Goal: Task Accomplishment & Management: Use online tool/utility

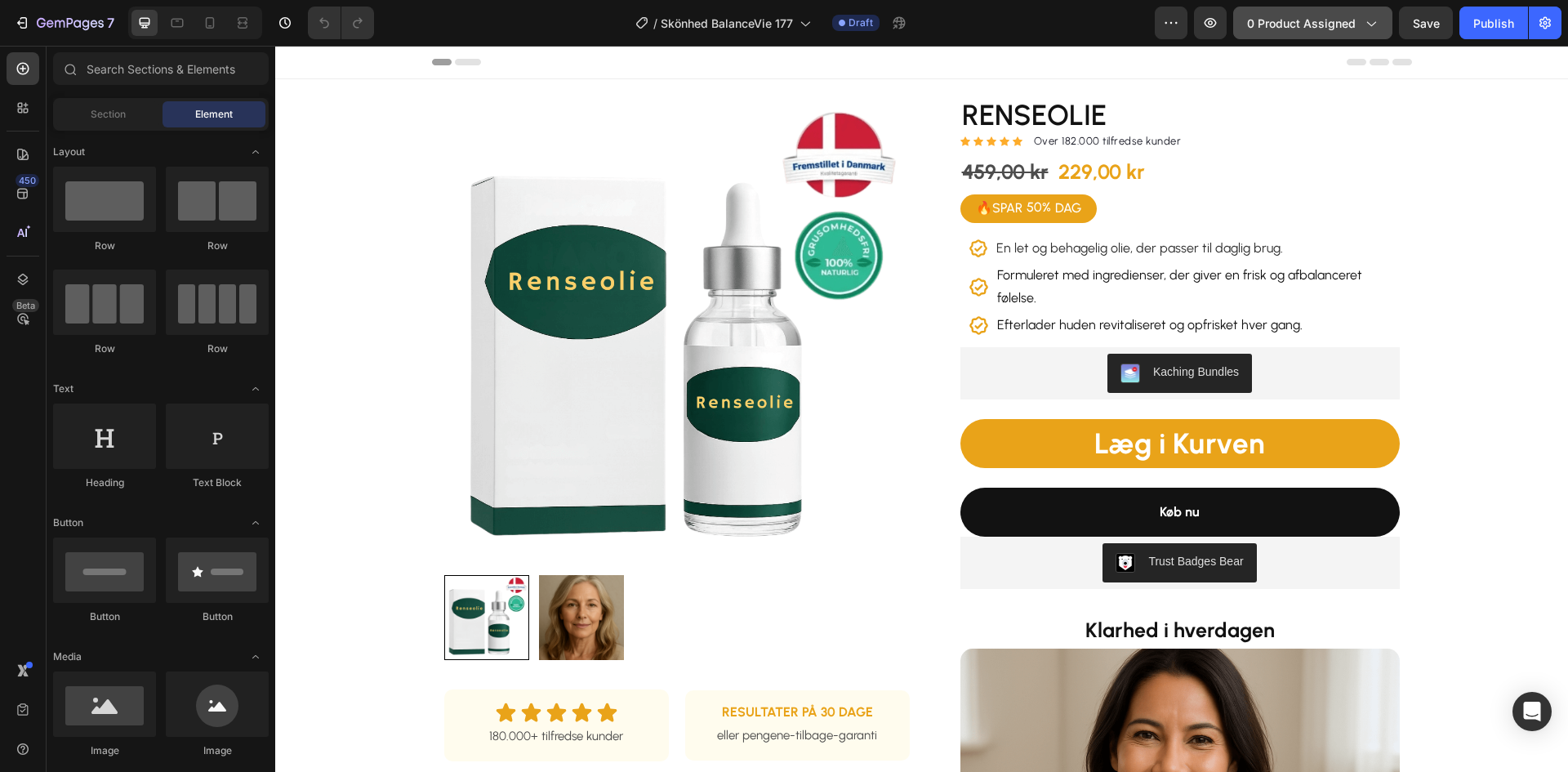
click at [1301, 36] on button "0 product assigned" at bounding box center [1313, 22] width 159 height 32
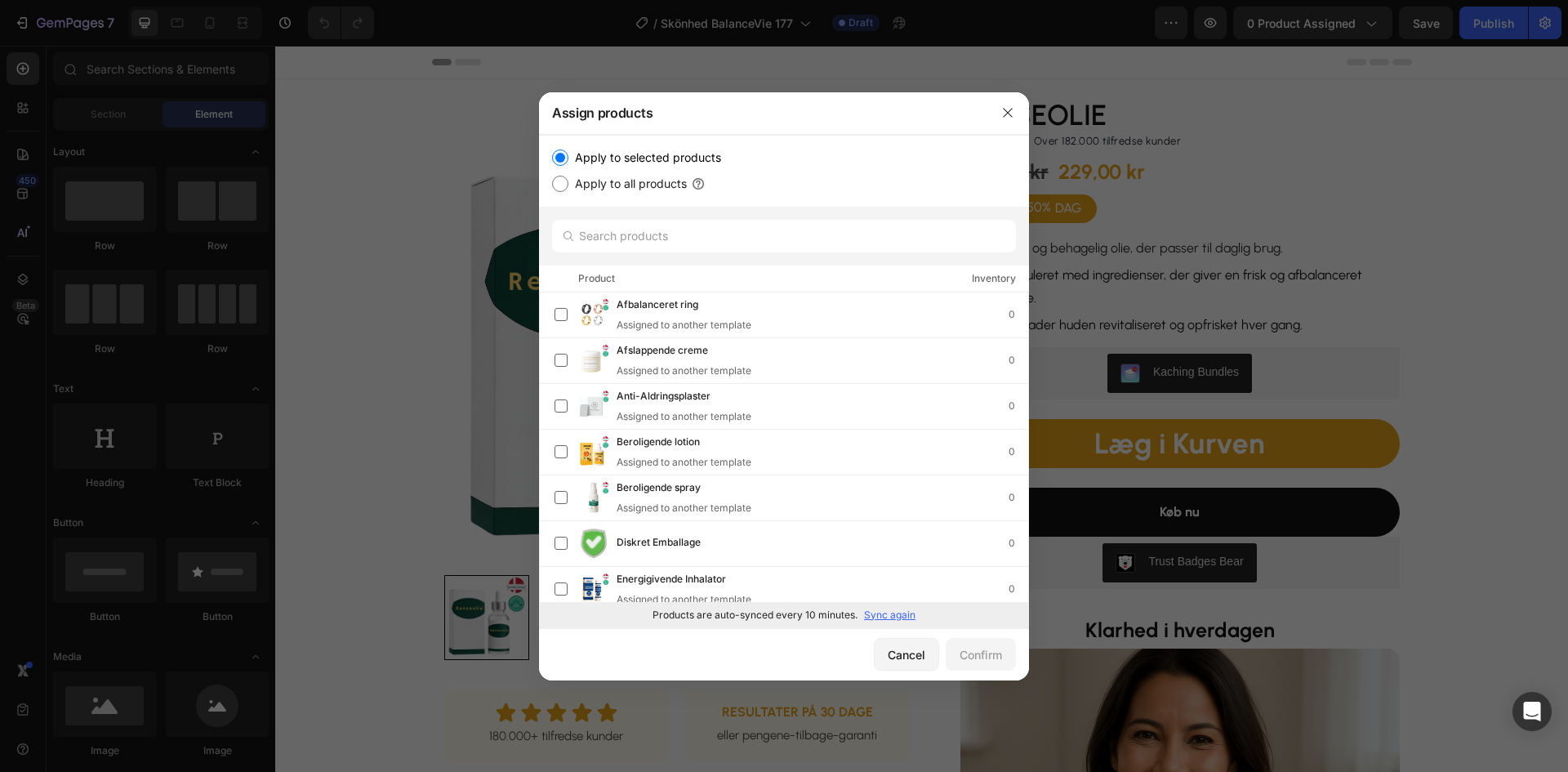
click at [881, 614] on p "Sync again" at bounding box center [890, 615] width 52 height 15
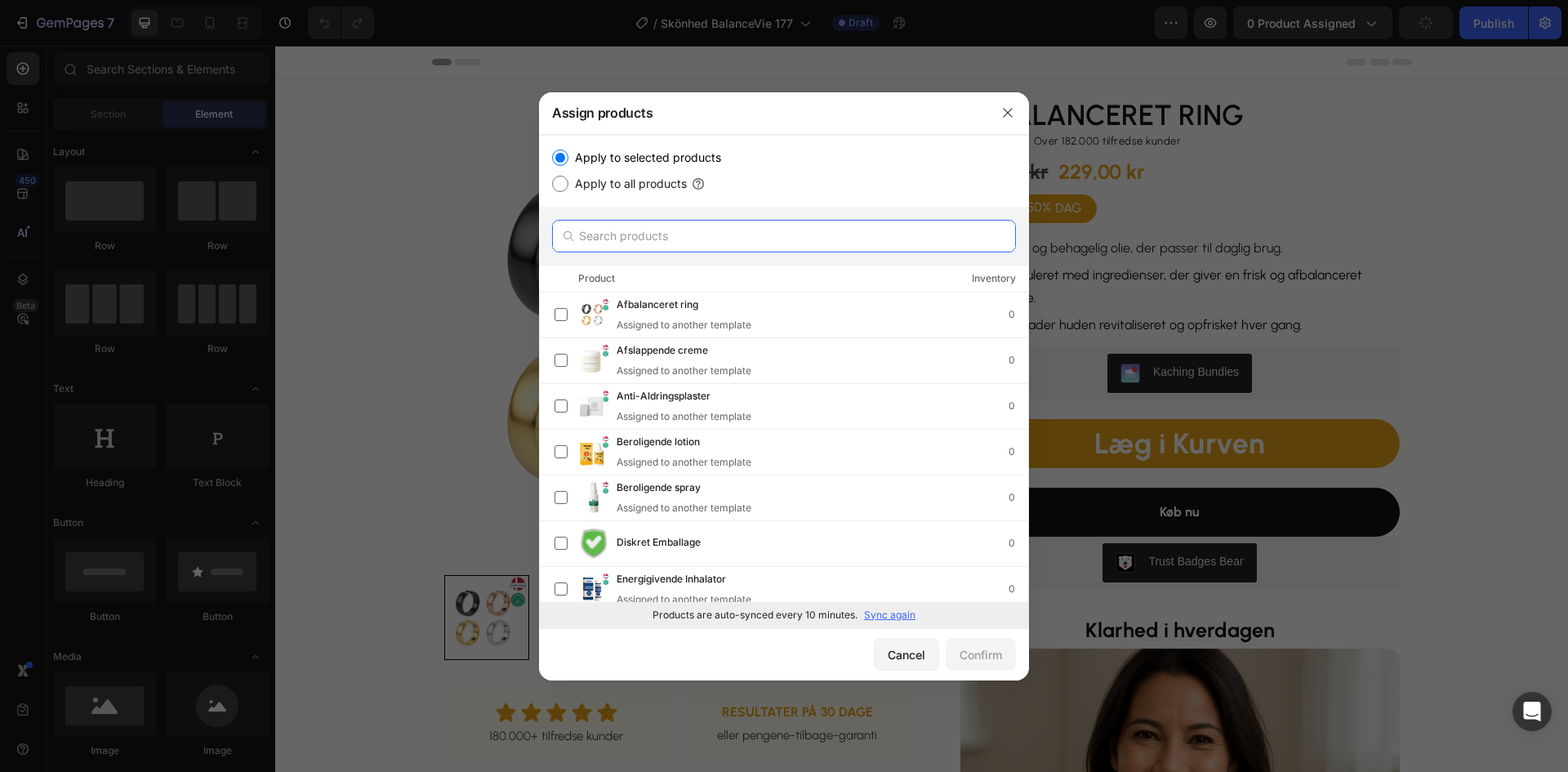
click at [674, 236] on input "text" at bounding box center [783, 236] width 464 height 32
paste input "sindsro spray"
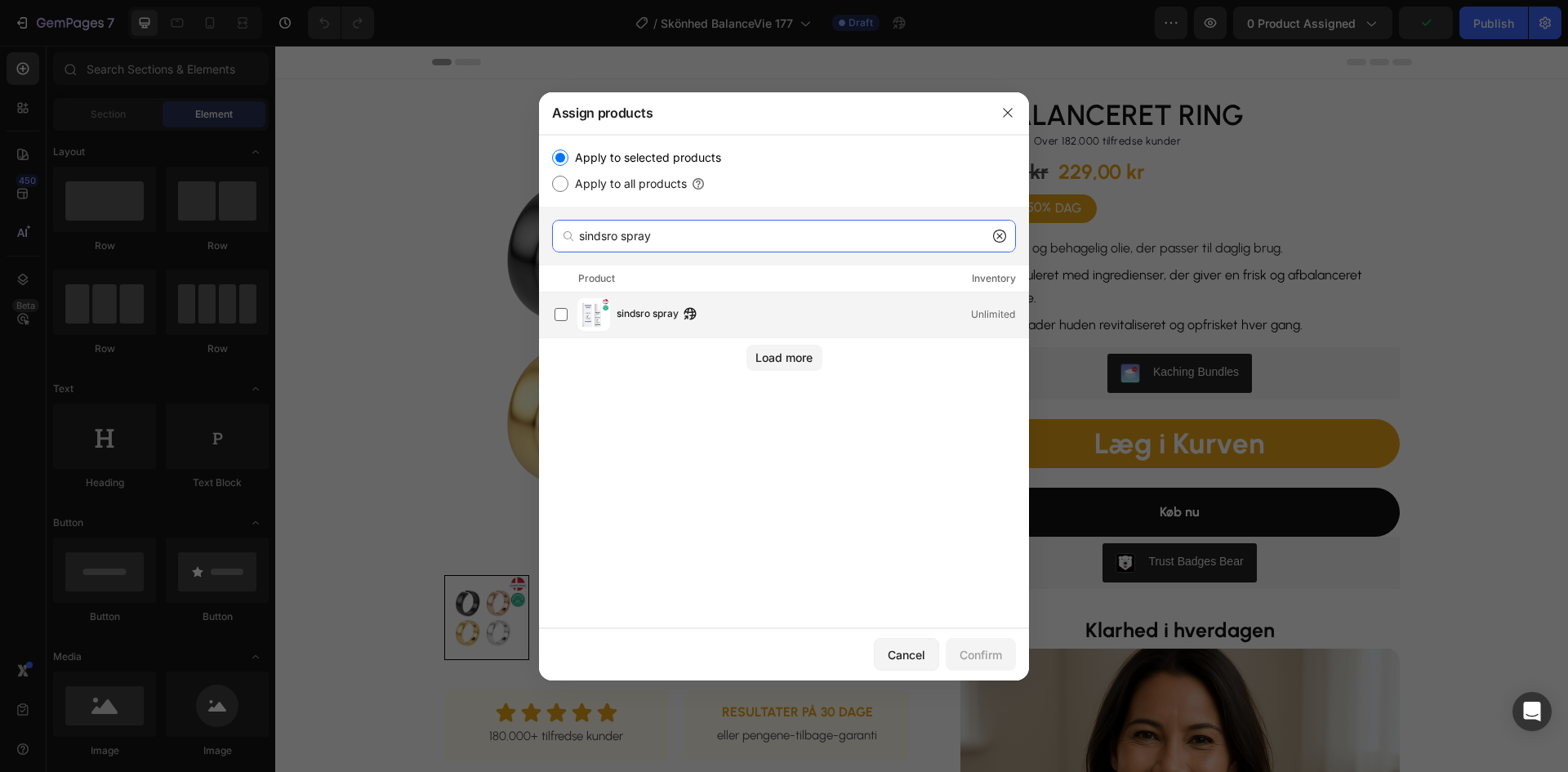
type input "sindsro spray"
drag, startPoint x: 678, startPoint y: 315, endPoint x: 660, endPoint y: 323, distance: 19.7
click at [678, 314] on span "sindsro spray" at bounding box center [647, 314] width 62 height 18
click at [972, 659] on div "Confirm" at bounding box center [980, 655] width 43 height 17
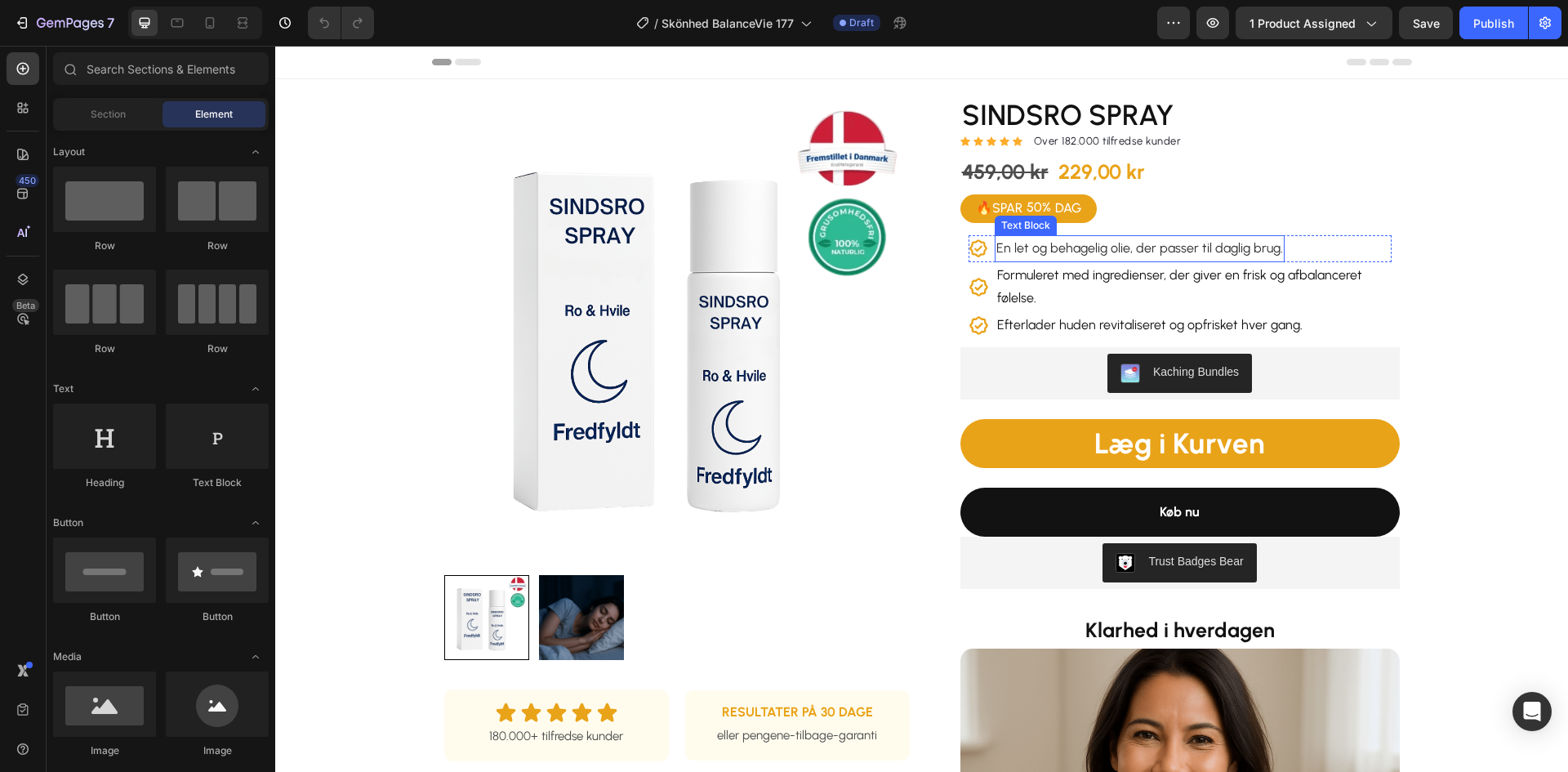
click at [1132, 245] on span "En let og behagelig olie, der passer til daglig brug." at bounding box center [1139, 248] width 286 height 16
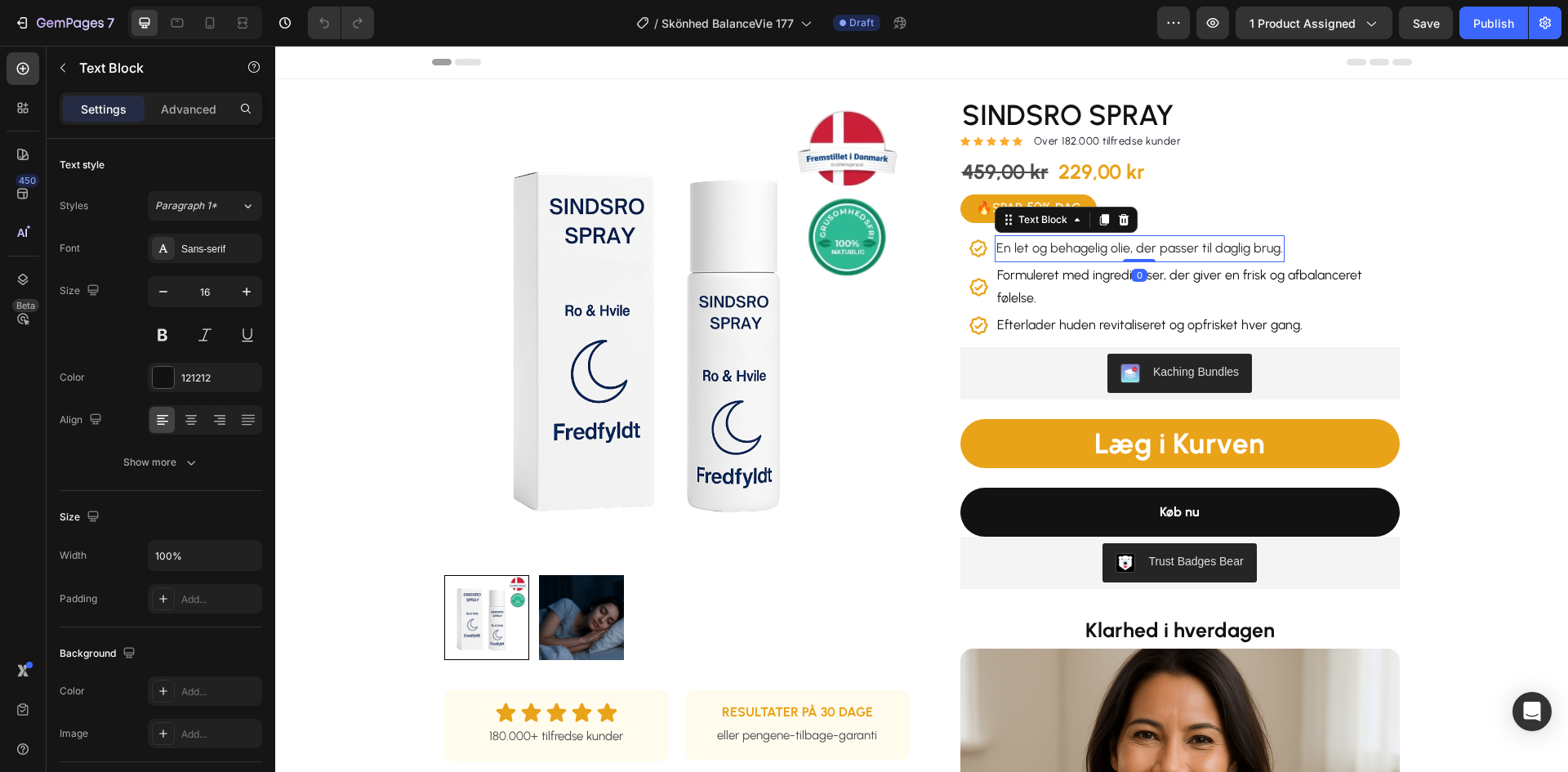
click at [1132, 247] on span "En let og behagelig olie, der passer til daglig brug." at bounding box center [1139, 248] width 286 height 16
click at [1092, 281] on p "Formuleret med ingredienser, der giver en frisk og afbalanceret følelse." at bounding box center [1193, 287] width 393 height 47
click at [1093, 280] on p "Formuleret med ingredienser, der giver en frisk og afbalanceret følelse." at bounding box center [1193, 287] width 393 height 47
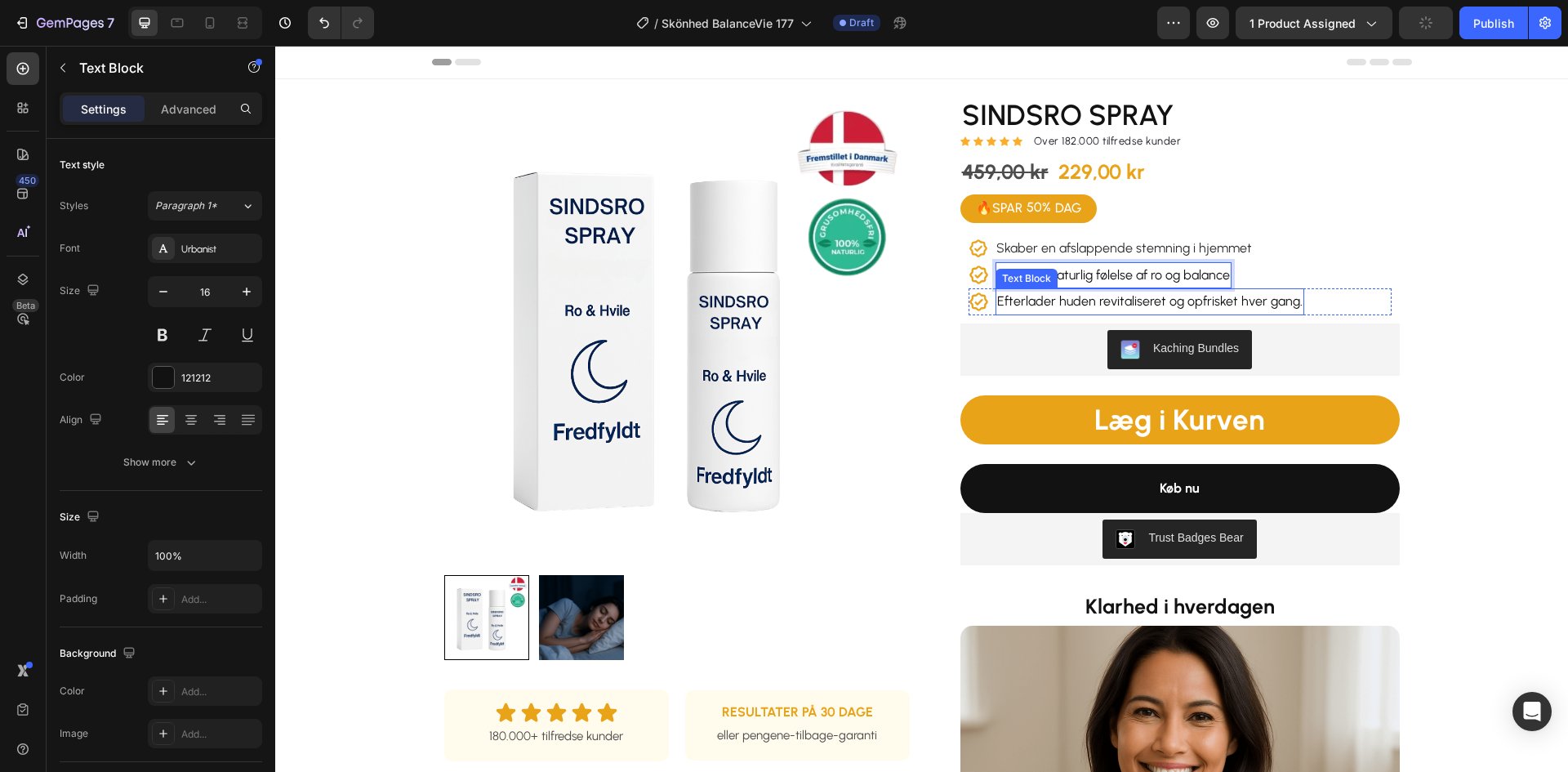
click at [1073, 300] on p "Efterlader huden revitaliseret og opfrisket hver gang." at bounding box center [1150, 301] width 306 height 24
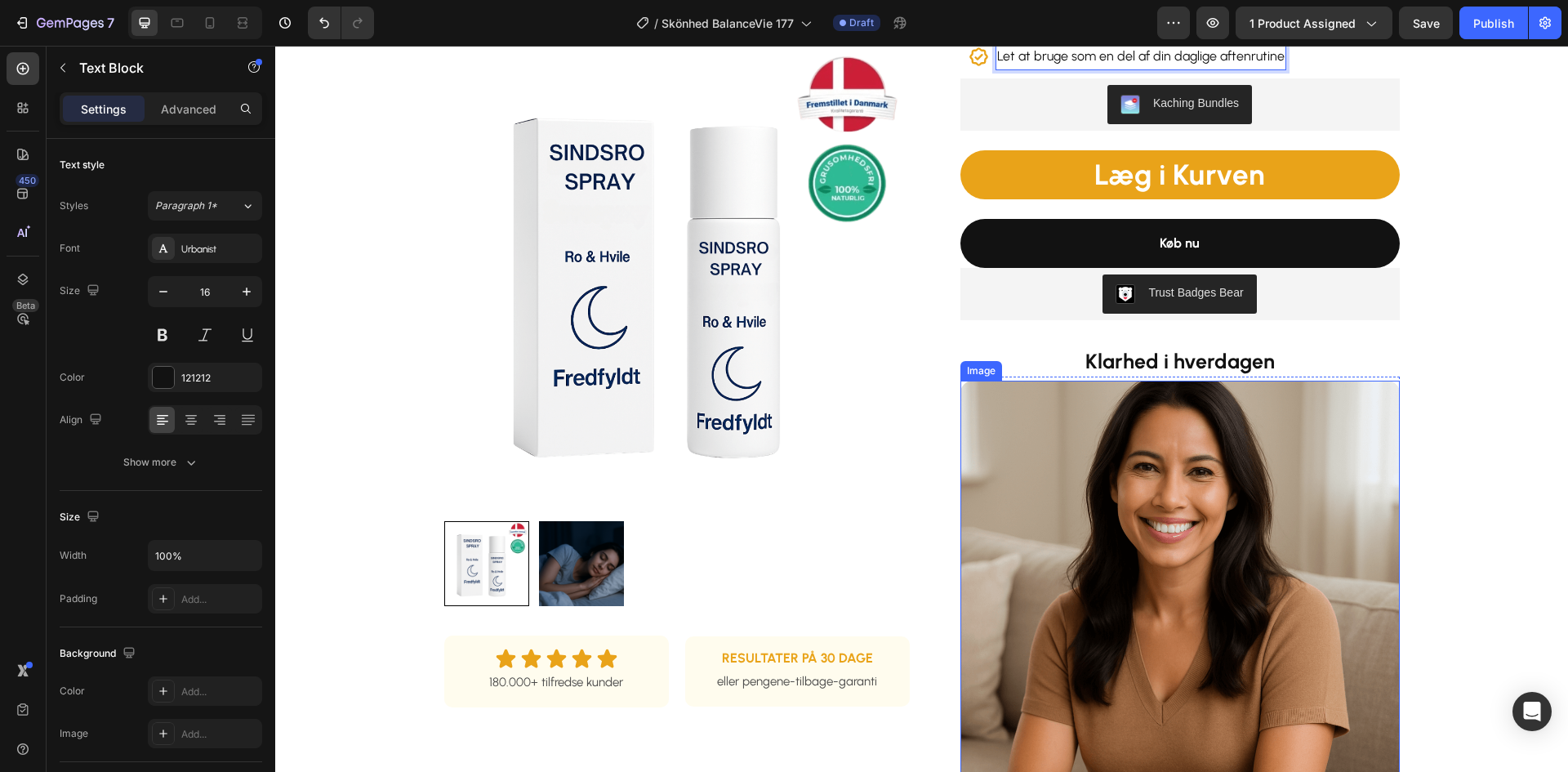
scroll to position [327, 0]
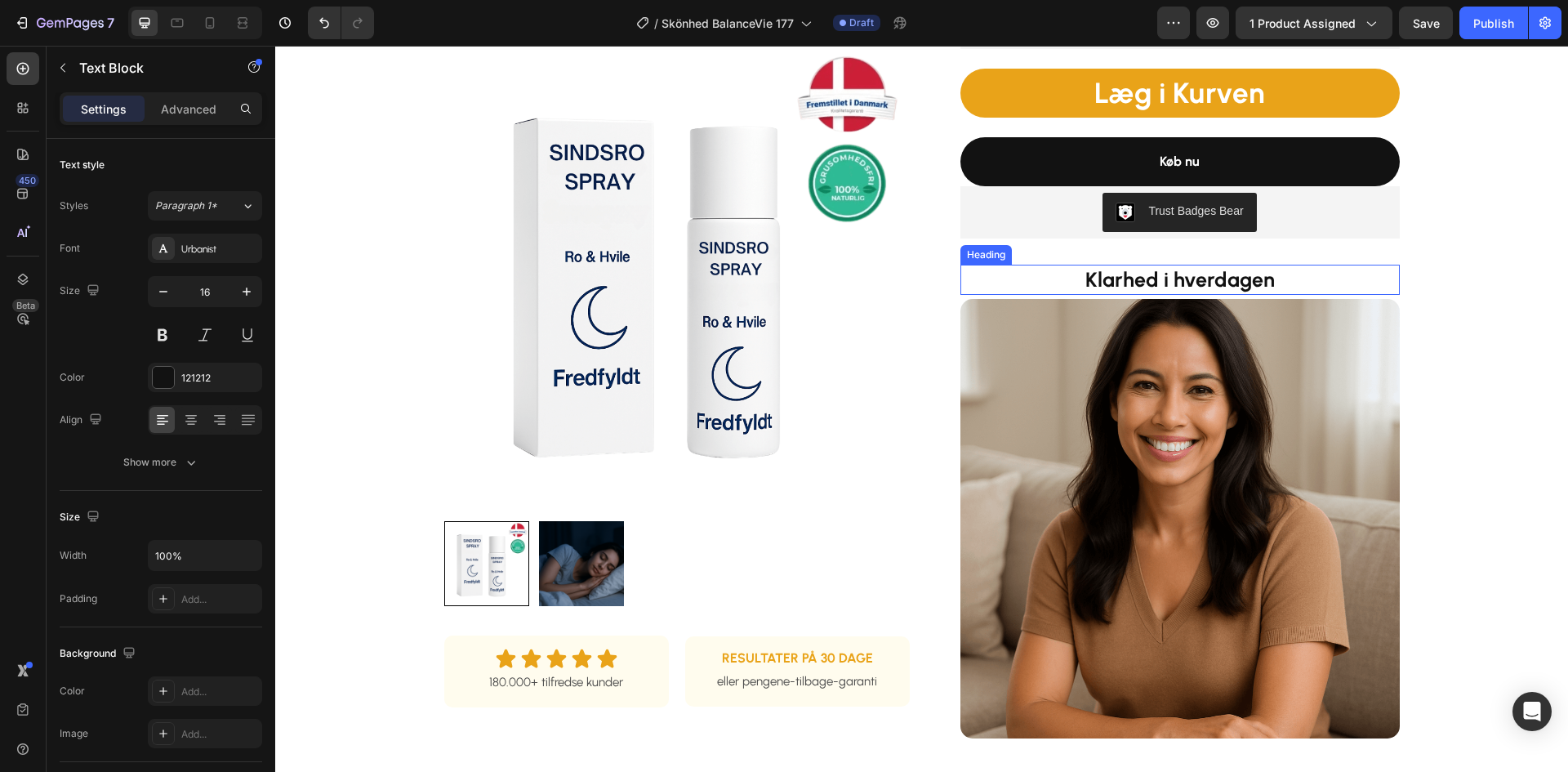
click at [1183, 275] on strong "Klarhed i hverdagen" at bounding box center [1179, 279] width 189 height 24
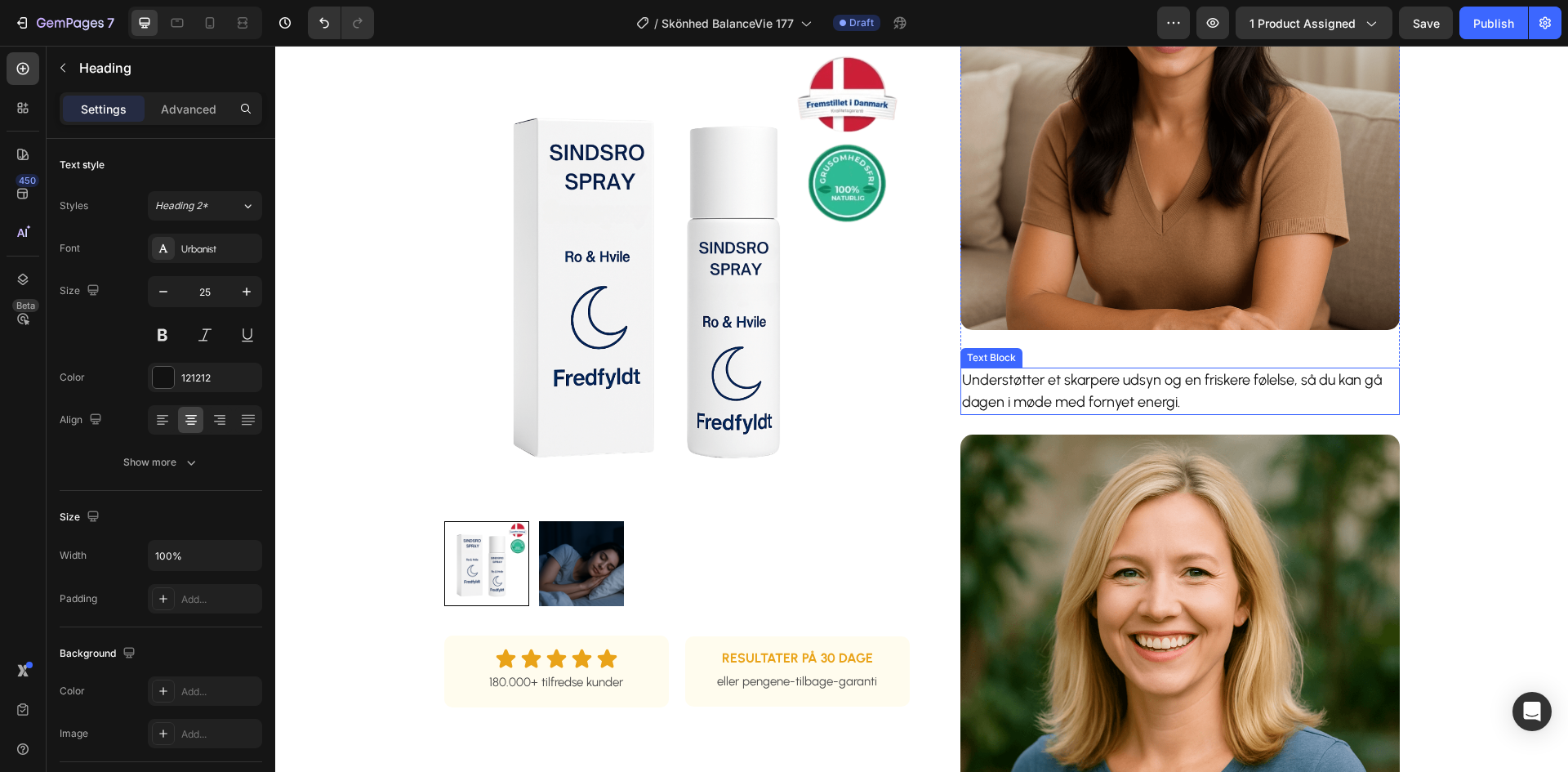
click at [1116, 396] on p "Understøtter et skarpere udsyn og en friskere følelse, så du kan gå dagen i mød…" at bounding box center [1180, 391] width 437 height 45
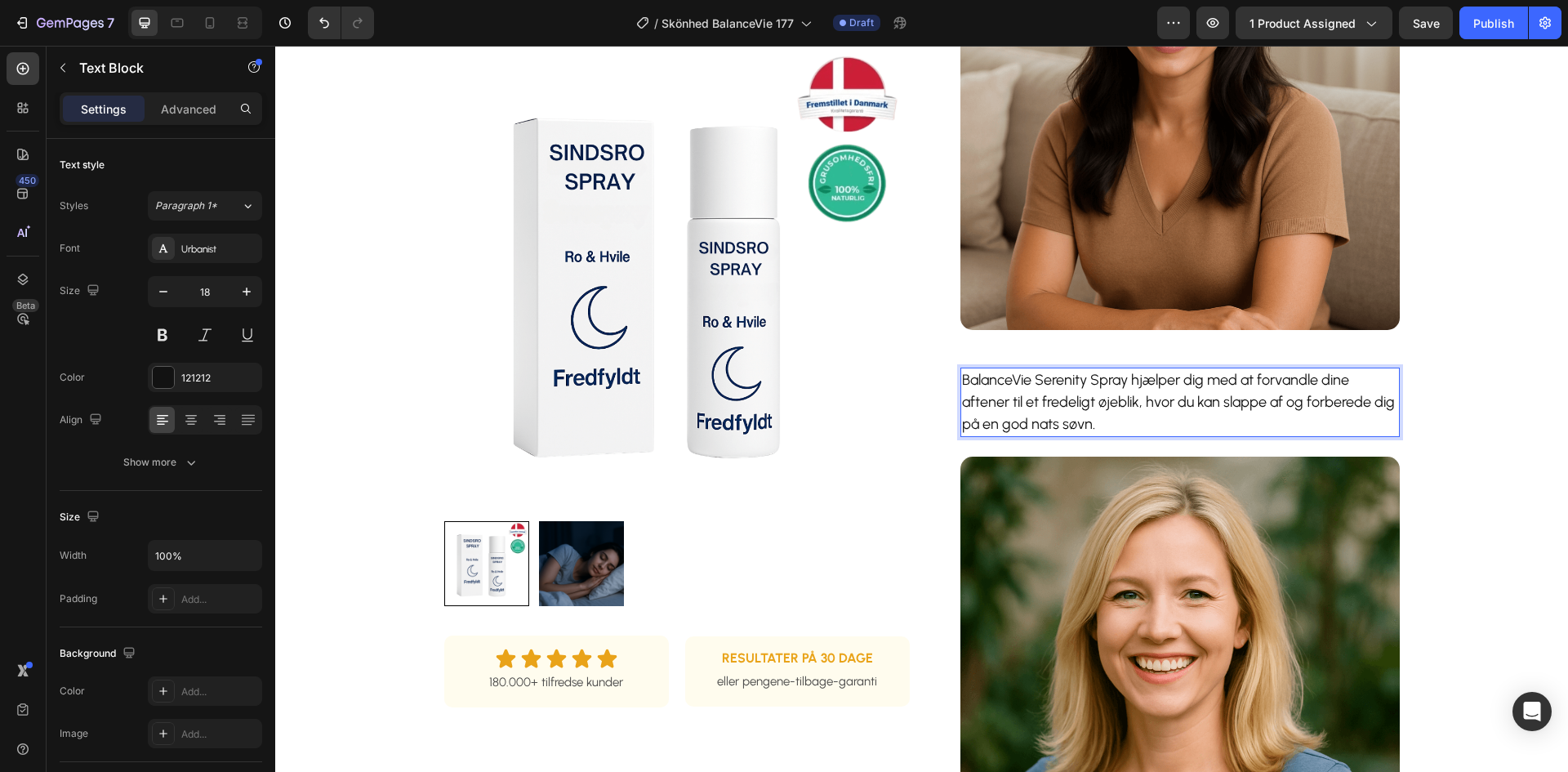
drag, startPoint x: 1103, startPoint y: 381, endPoint x: 1118, endPoint y: 381, distance: 15.0
click at [1104, 381] on p "BalanceVie Serenity Spray hjælper dig med at forvandle dine aftener til et fred…" at bounding box center [1180, 403] width 437 height 66
click at [1124, 381] on p "BalanceVie Serenity Spray hjælper dig med at forvandle dine aftener til et fred…" at bounding box center [1180, 403] width 437 height 66
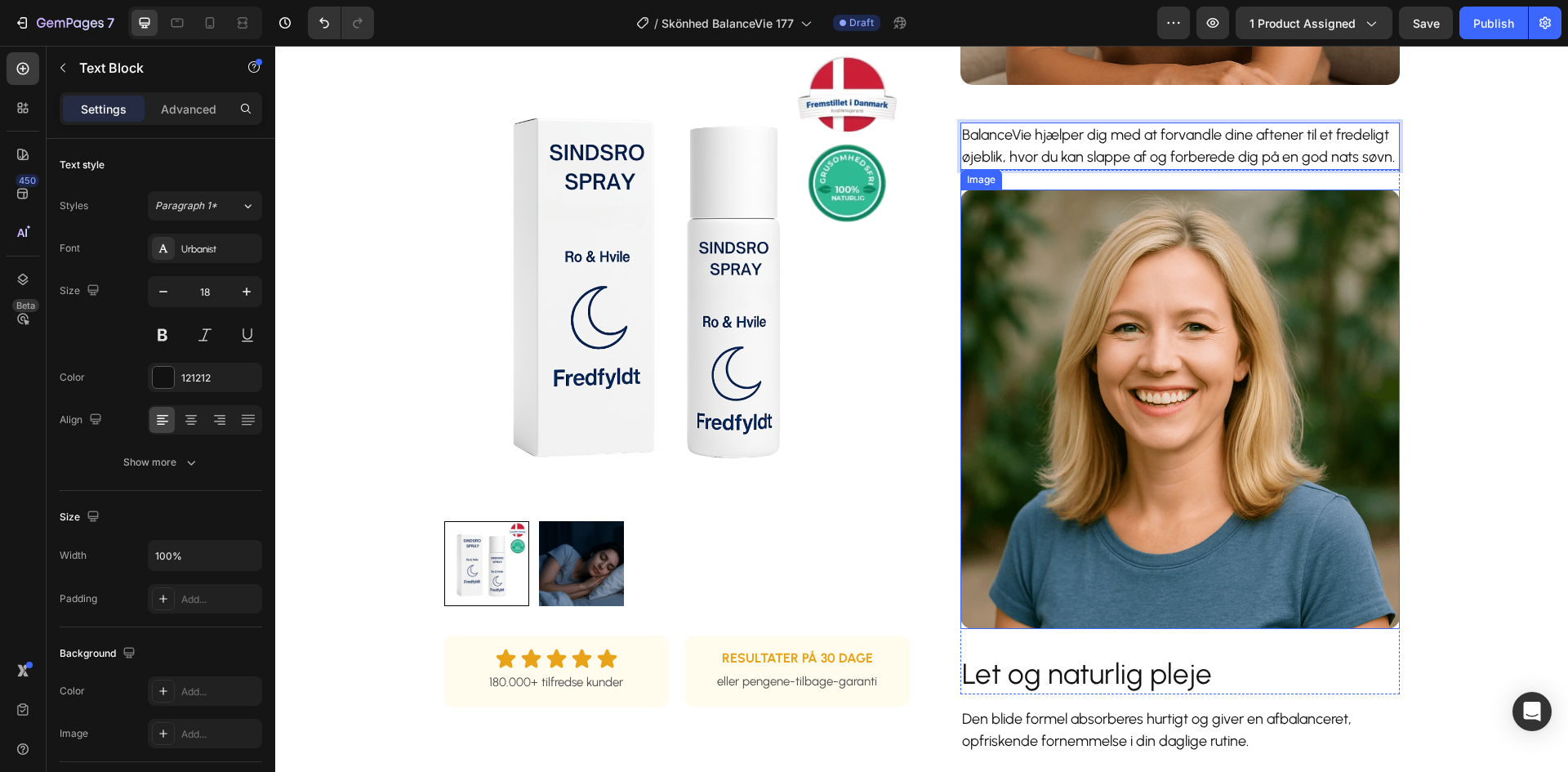
scroll to position [1225, 0]
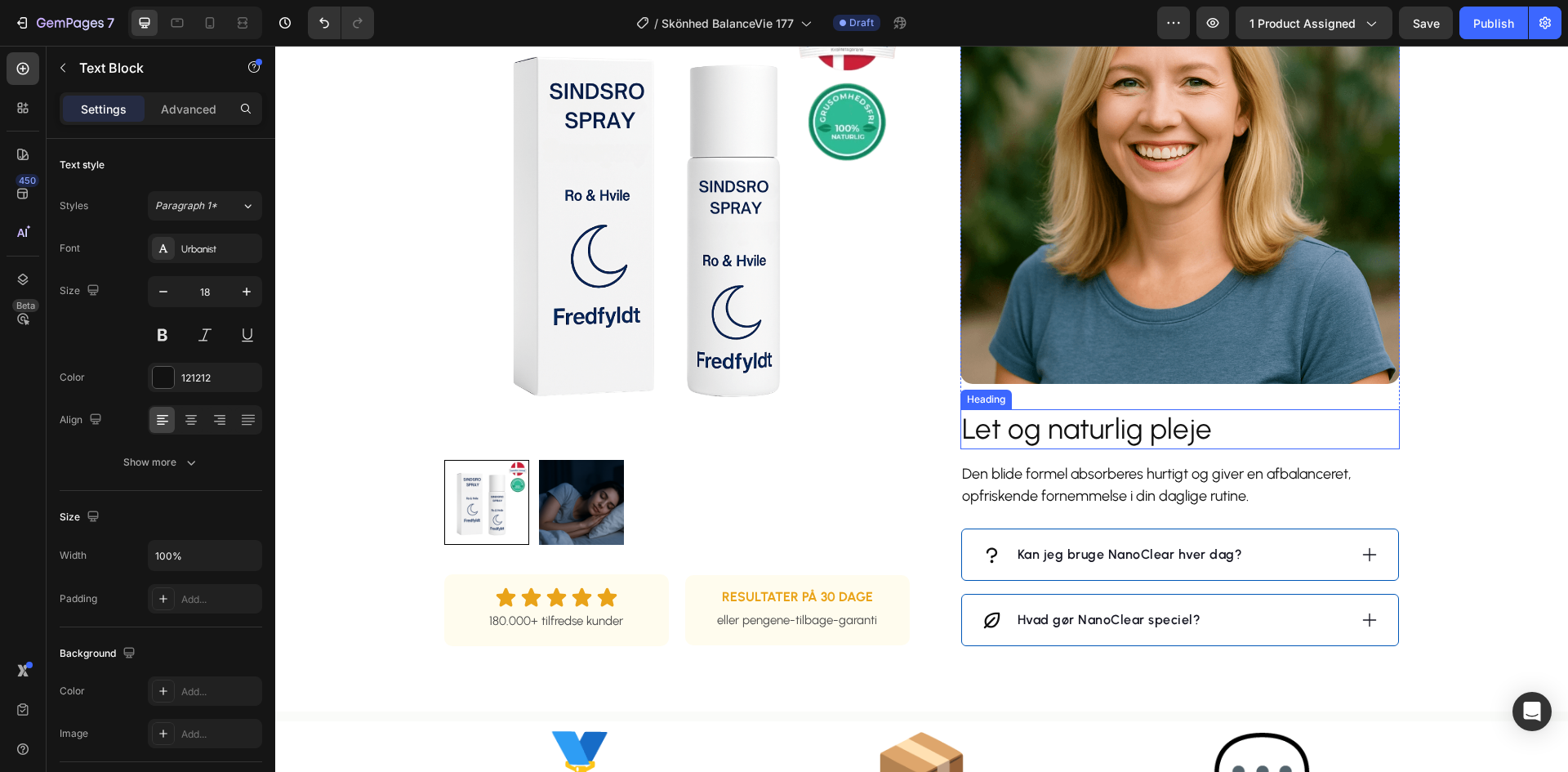
click at [1102, 424] on h2 "Let og naturlig pleje" at bounding box center [1179, 430] width 439 height 41
click at [1034, 480] on p "Den blide formel absorberes hurtigt og giver en afbalanceret, opfriskende forne…" at bounding box center [1180, 485] width 437 height 45
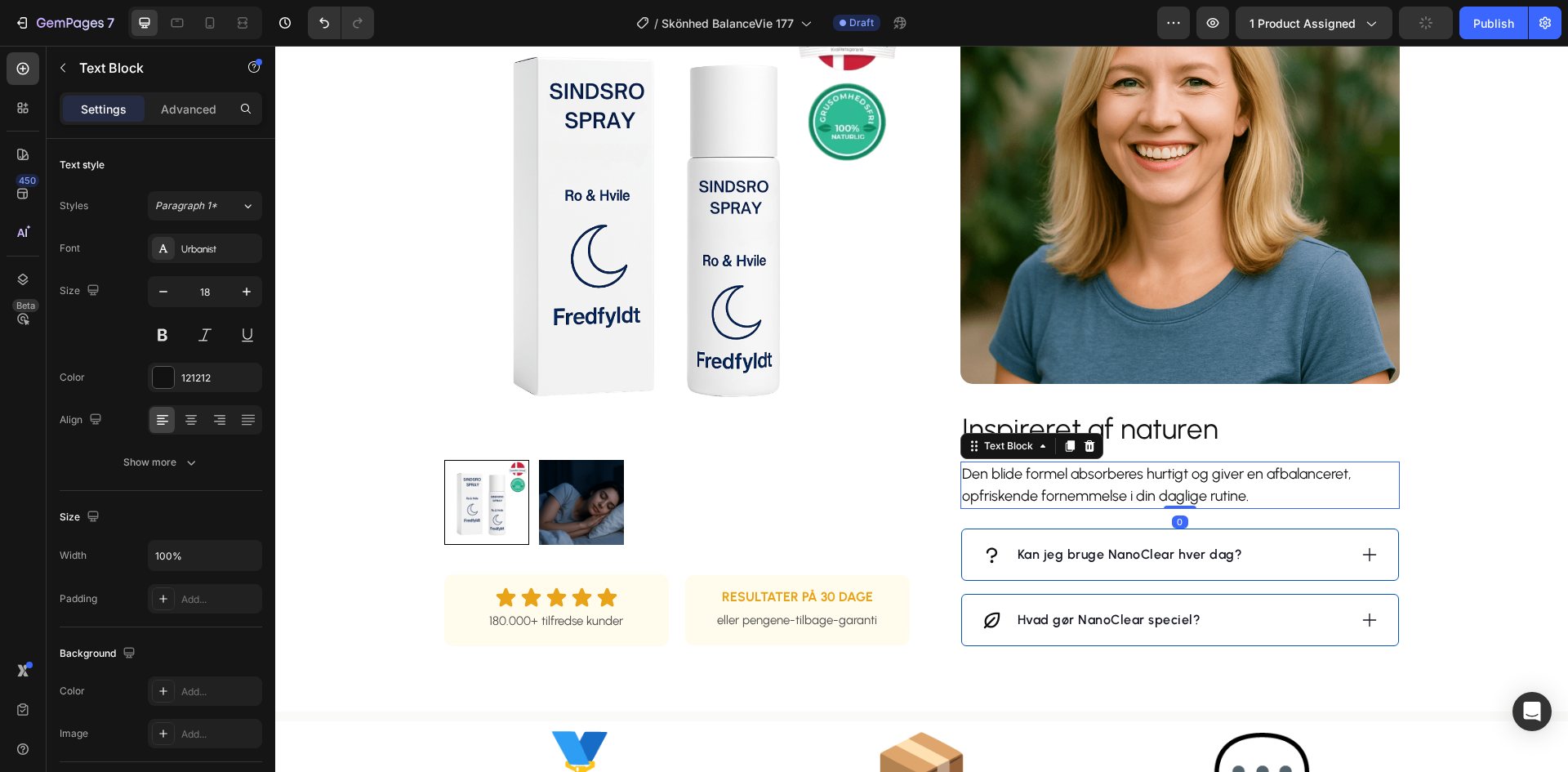
click at [1035, 480] on p "Den blide formel absorberes hurtigt og giver en afbalanceret, opfriskende forne…" at bounding box center [1180, 485] width 437 height 45
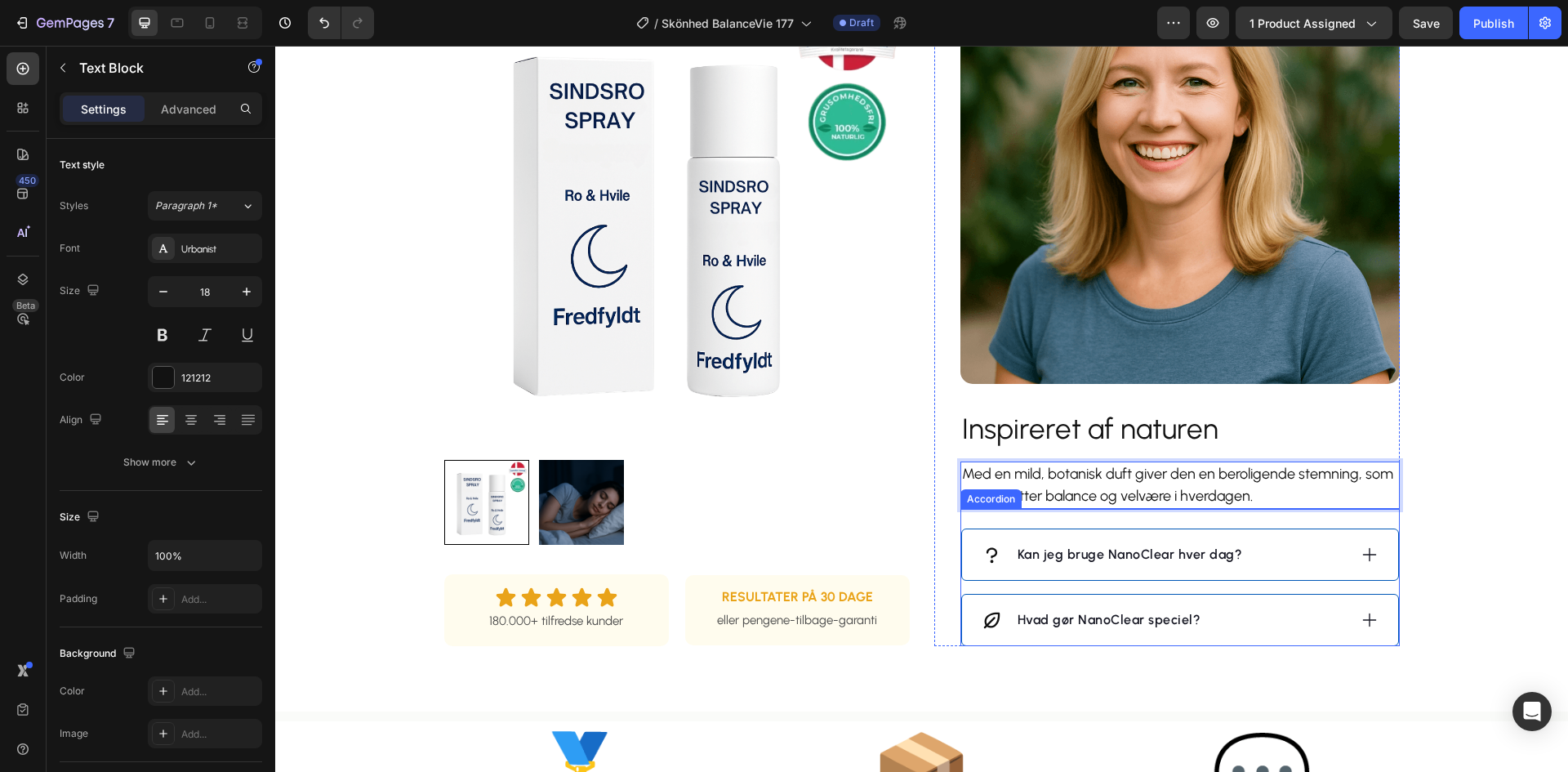
click at [1301, 559] on div "Kan jeg bruge NanoClear hver dag?" at bounding box center [1165, 555] width 366 height 24
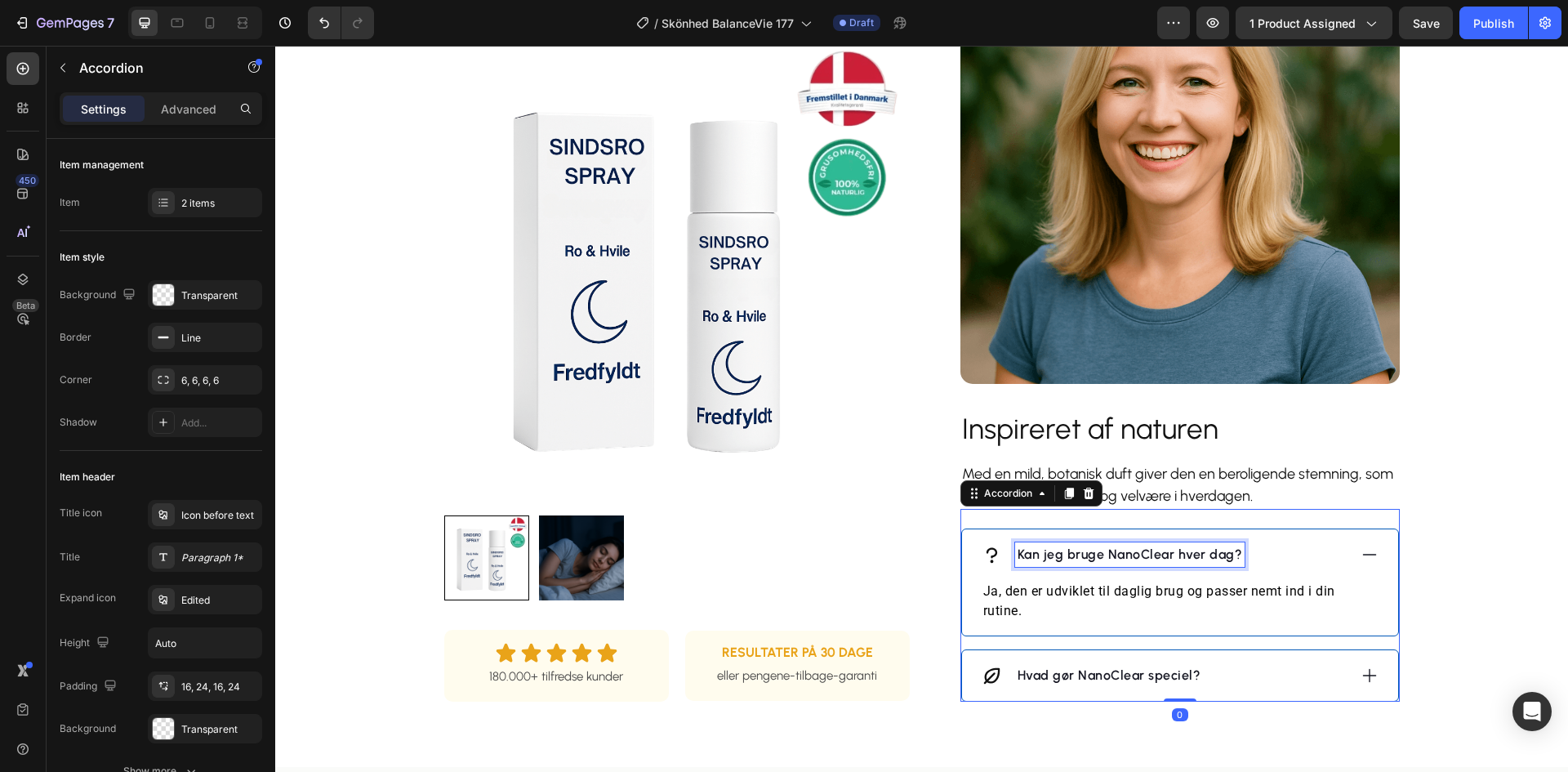
click at [1154, 556] on p "Kan jeg bruge NanoClear hver dag?" at bounding box center [1131, 555] width 225 height 19
click at [1153, 555] on p "Kan jeg bruge NanoClear hver dag?" at bounding box center [1131, 555] width 225 height 19
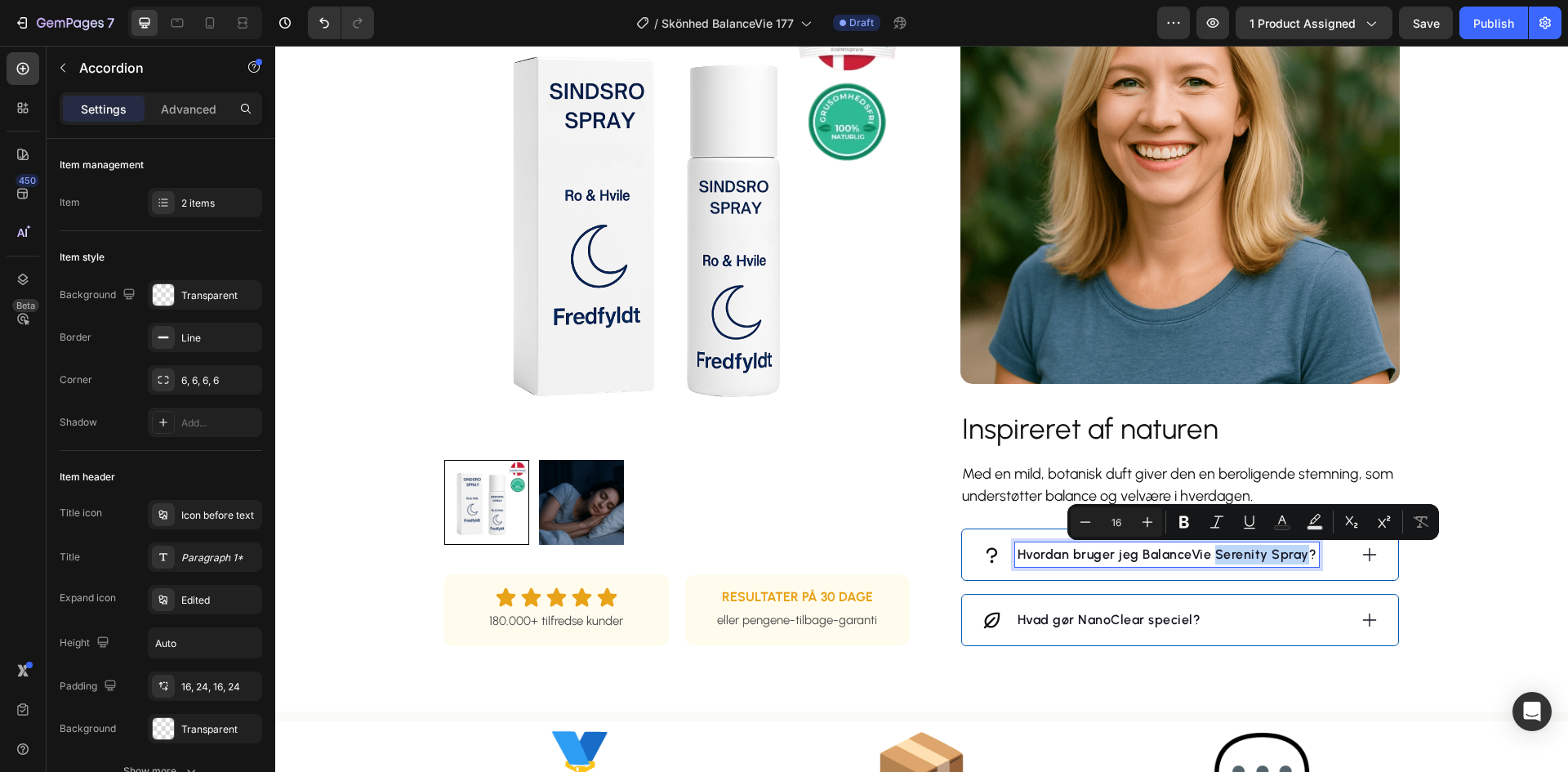
drag, startPoint x: 1296, startPoint y: 555, endPoint x: 1208, endPoint y: 557, distance: 88.0
click at [1208, 557] on p "Hvordan bruger jeg BalanceVie Serenity Spray?" at bounding box center [1167, 555] width 299 height 19
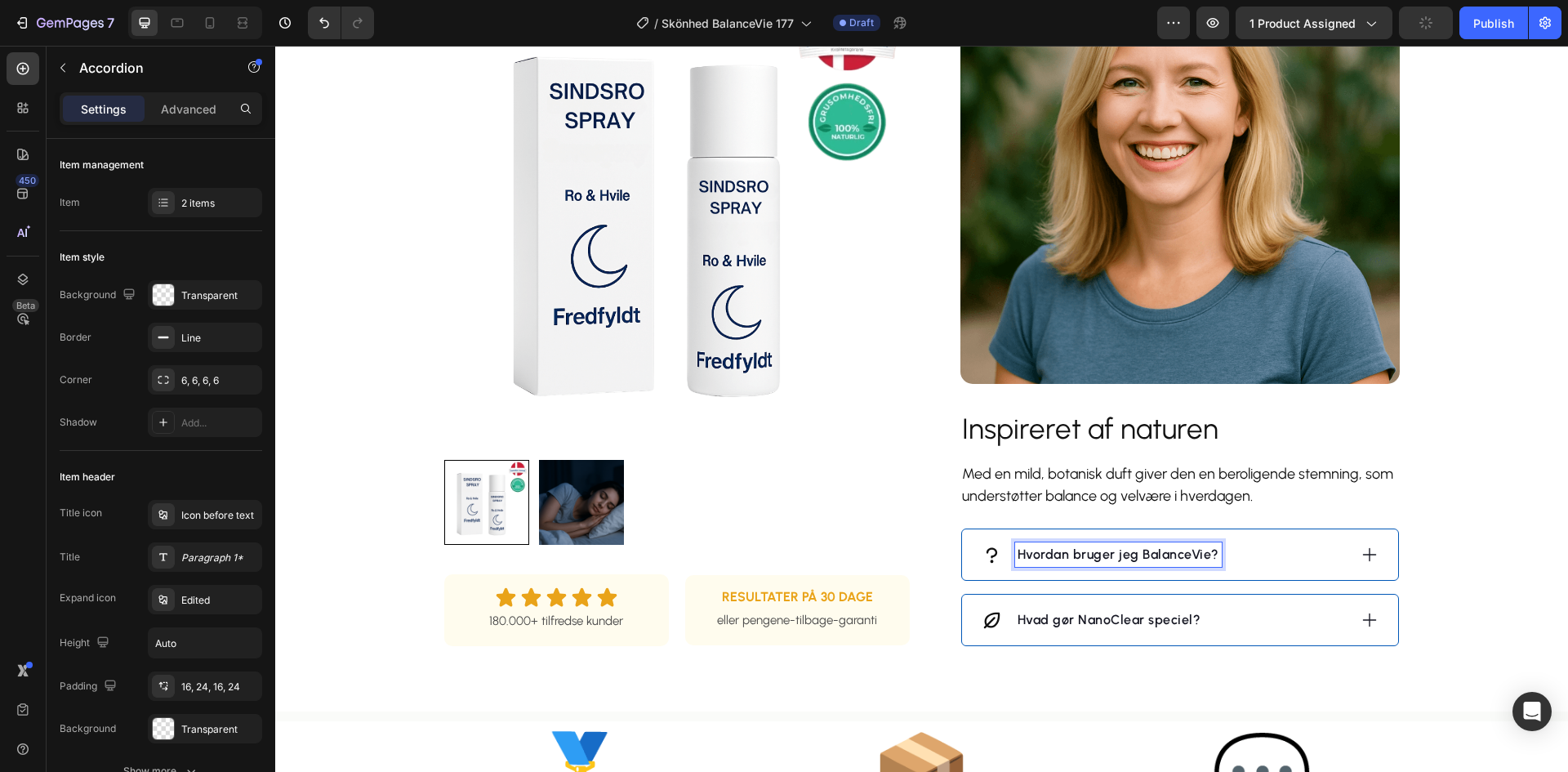
drag, startPoint x: 1361, startPoint y: 552, endPoint x: 1338, endPoint y: 560, distance: 24.4
click at [1363, 552] on icon at bounding box center [1370, 555] width 18 height 18
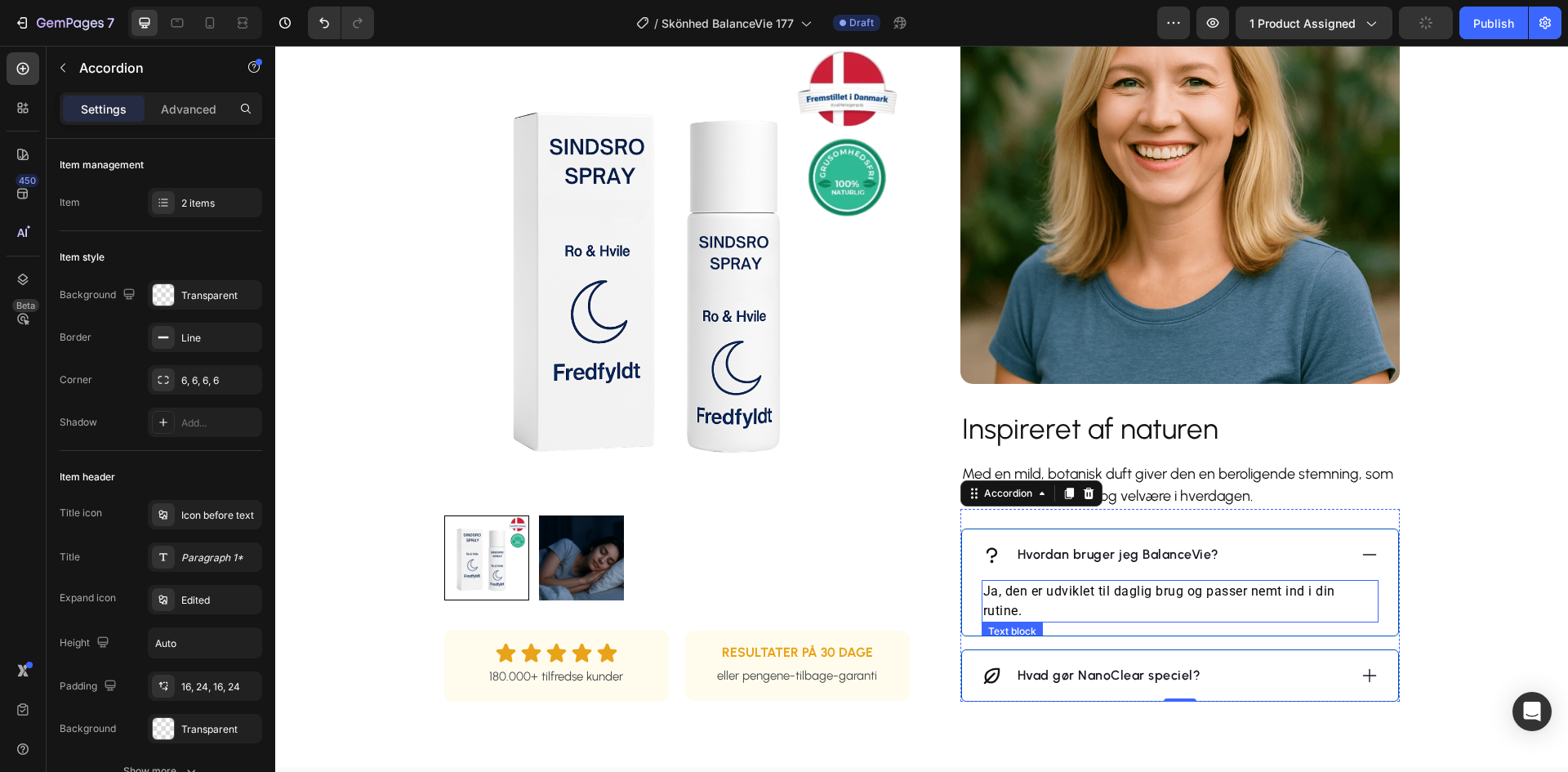
click at [1167, 596] on p "Ja, den er udviklet til daglig brug og passer nemt ind i din rutine." at bounding box center [1179, 601] width 394 height 39
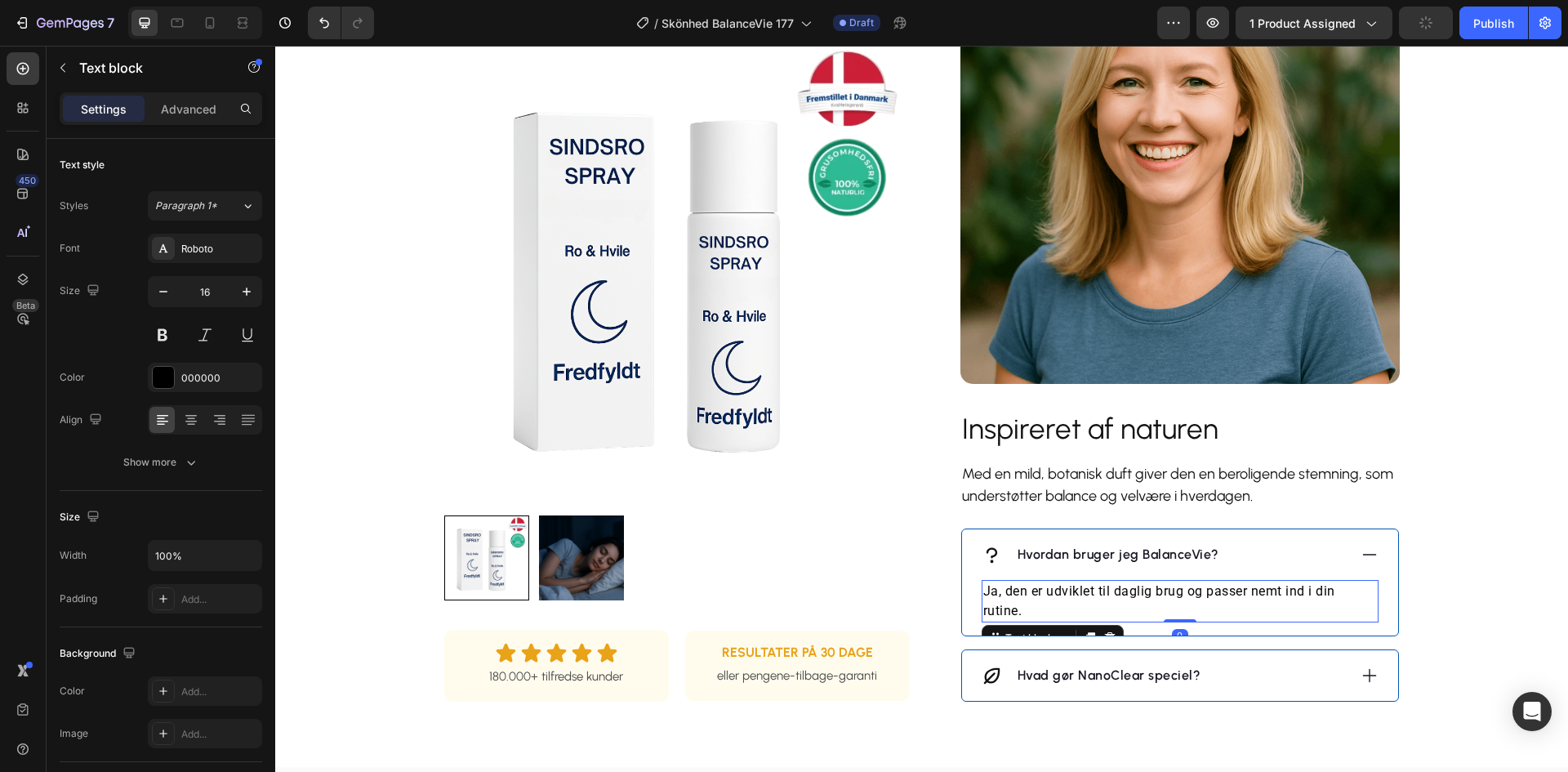
click at [1164, 591] on p "Ja, den er udviklet til daglig brug og passer nemt ind i din rutine." at bounding box center [1179, 601] width 394 height 39
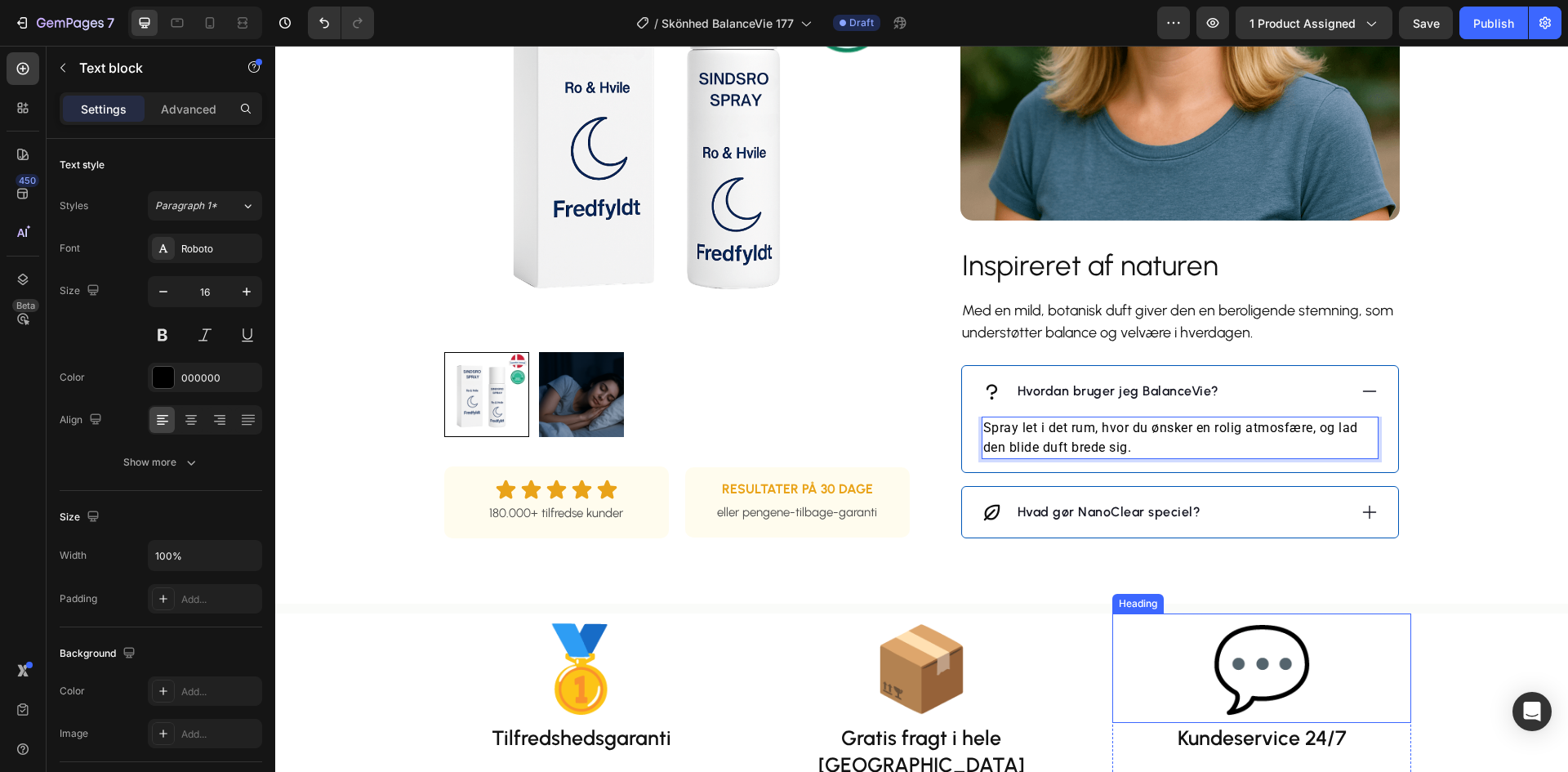
scroll to position [1471, 0]
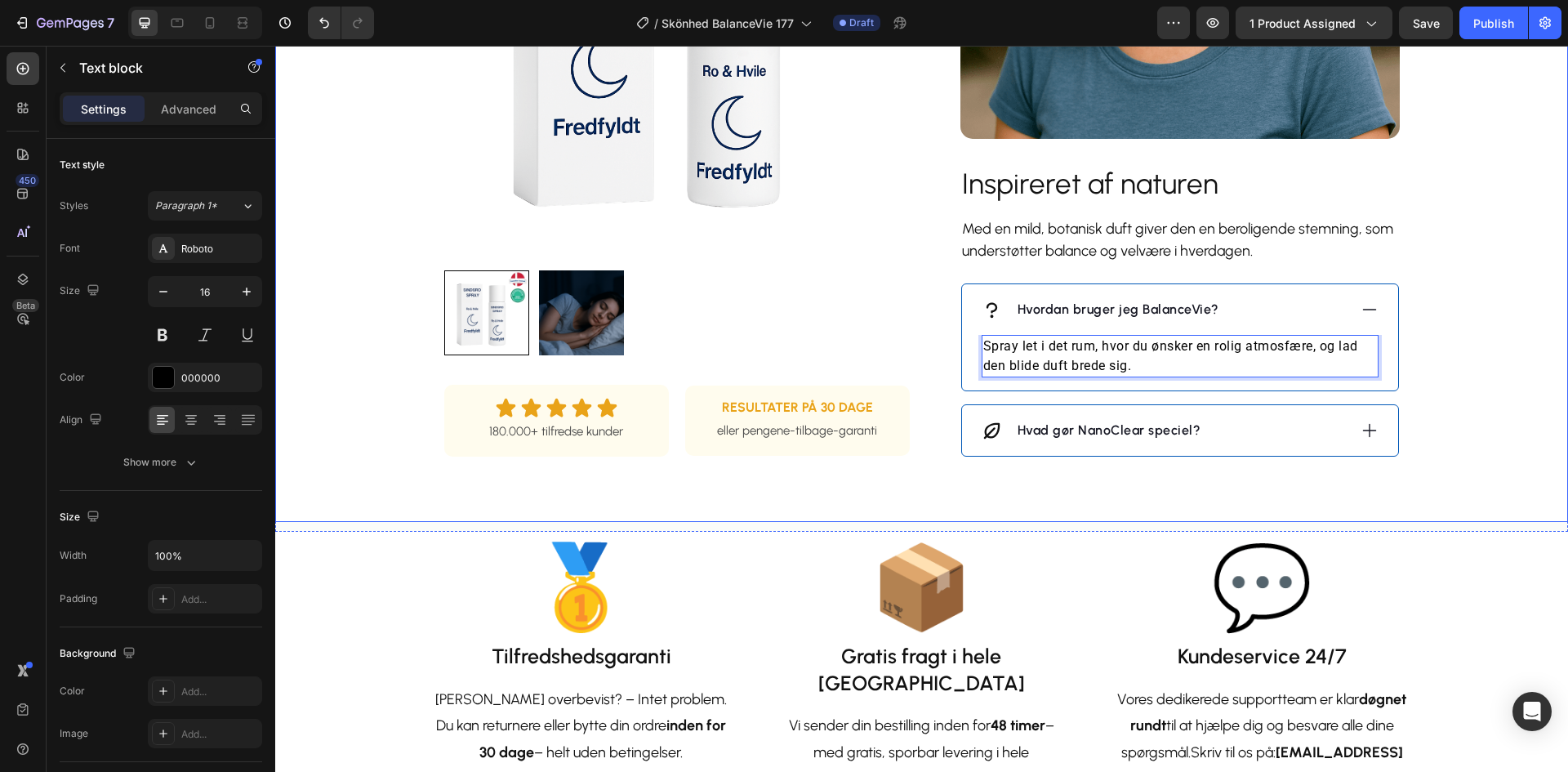
click at [1369, 437] on icon at bounding box center [1370, 431] width 18 height 18
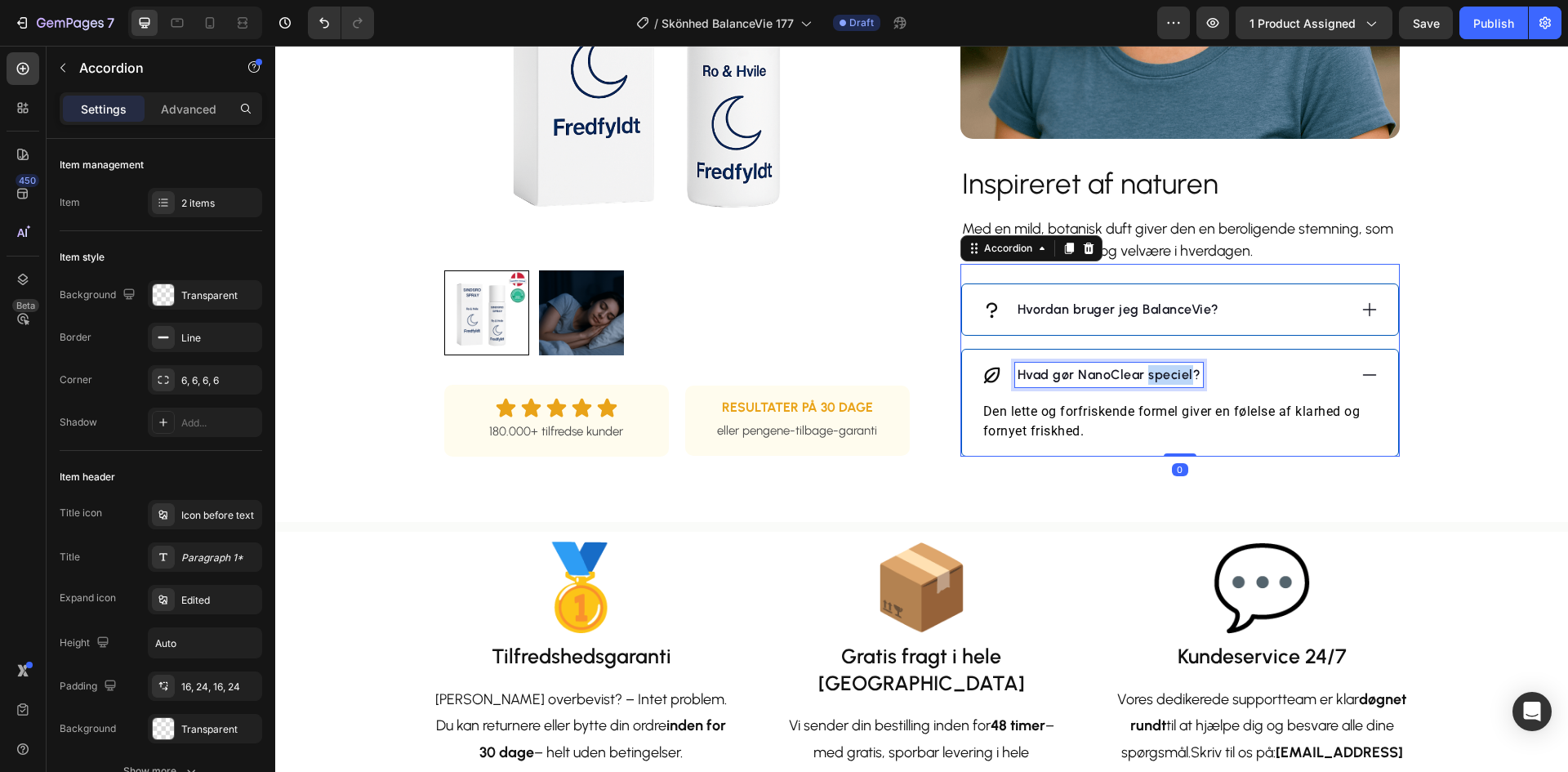
click at [1144, 378] on p "Hvad gør NanoClear speciel?" at bounding box center [1110, 375] width 184 height 19
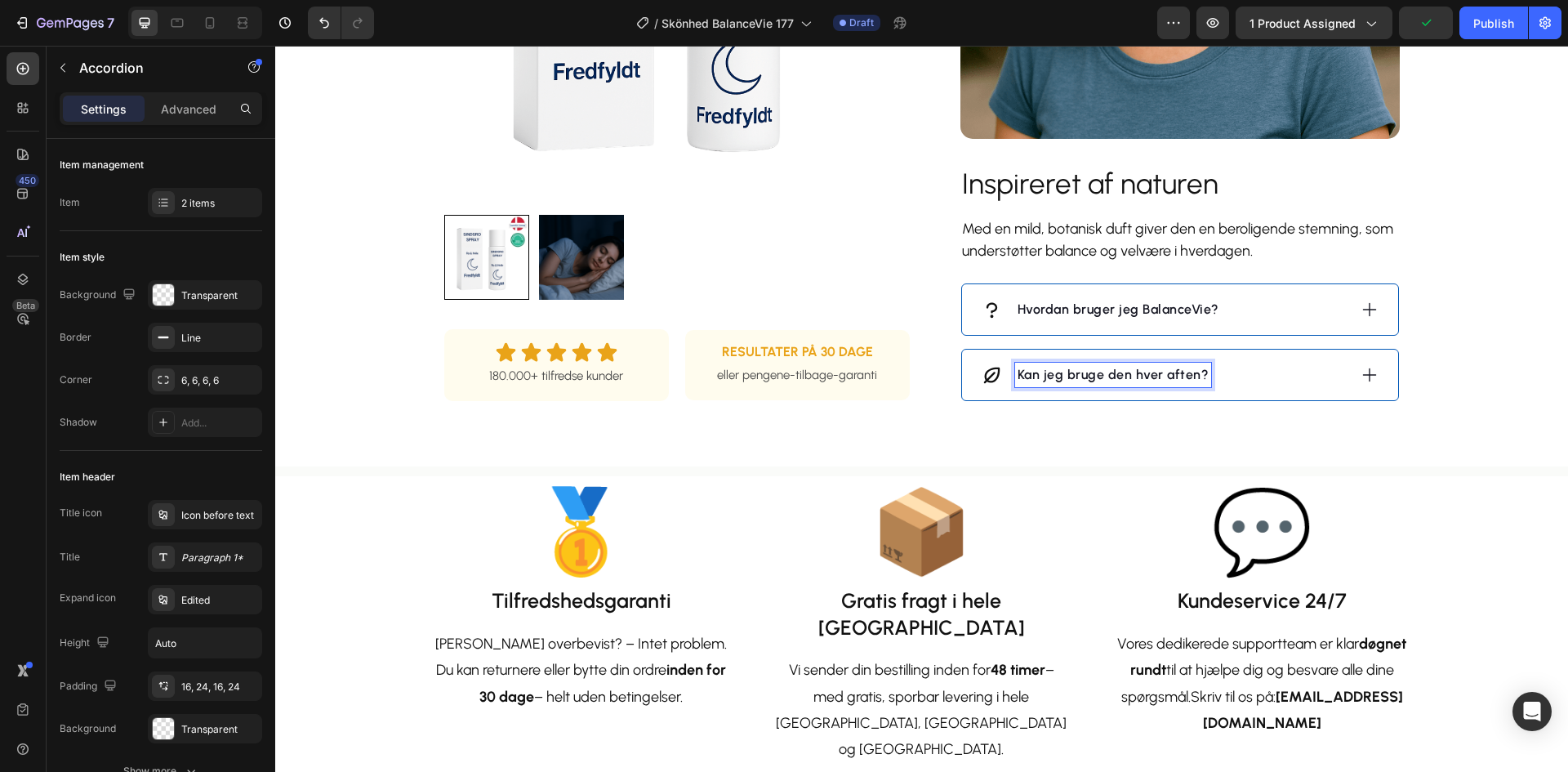
click at [1247, 372] on div "Kan jeg bruge den hver aften?" at bounding box center [1165, 375] width 366 height 24
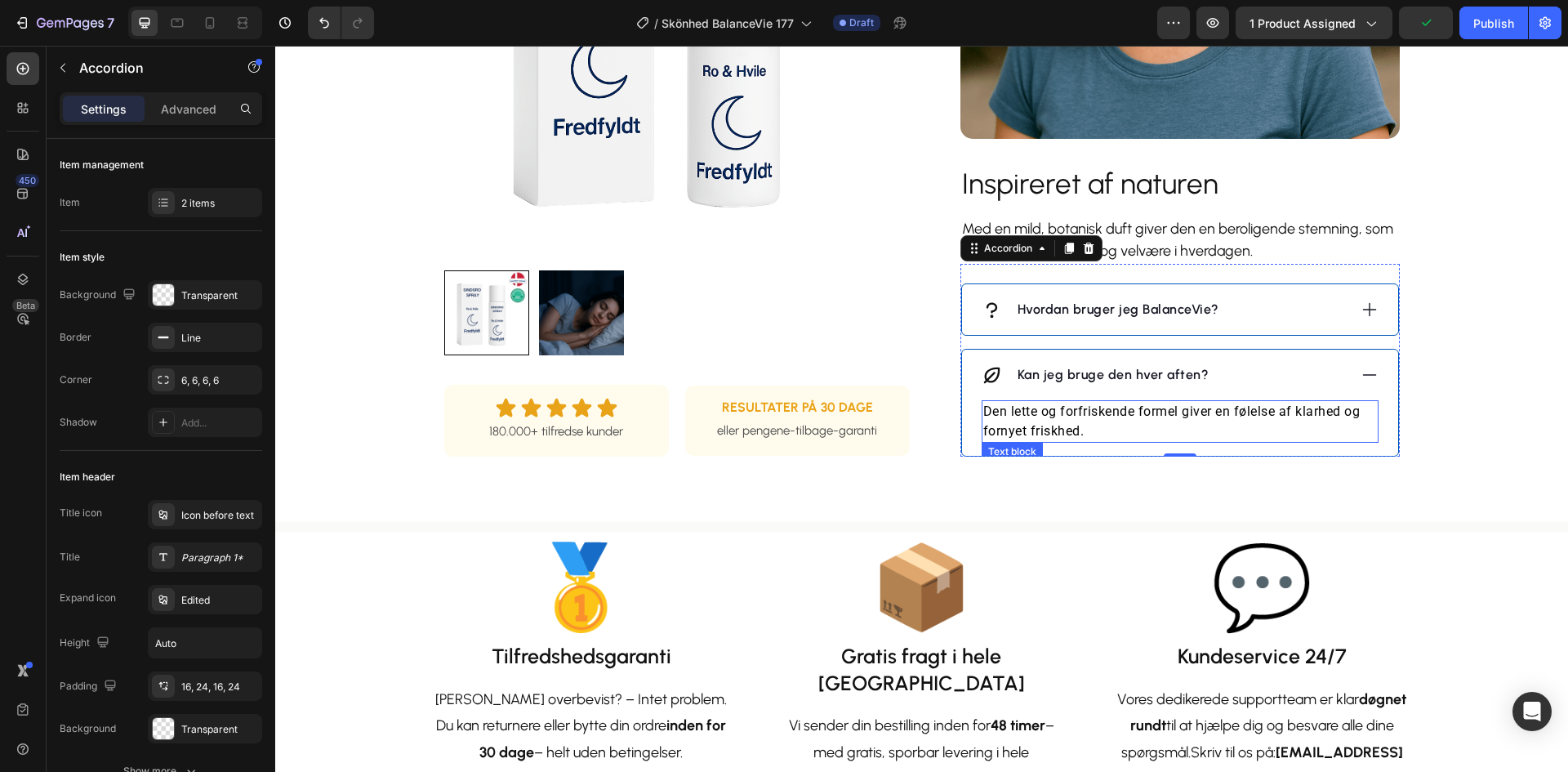
click at [1135, 408] on p "Den lette og forfriskende formel giver en følelse af klarhed og fornyet friskhe…" at bounding box center [1179, 421] width 394 height 39
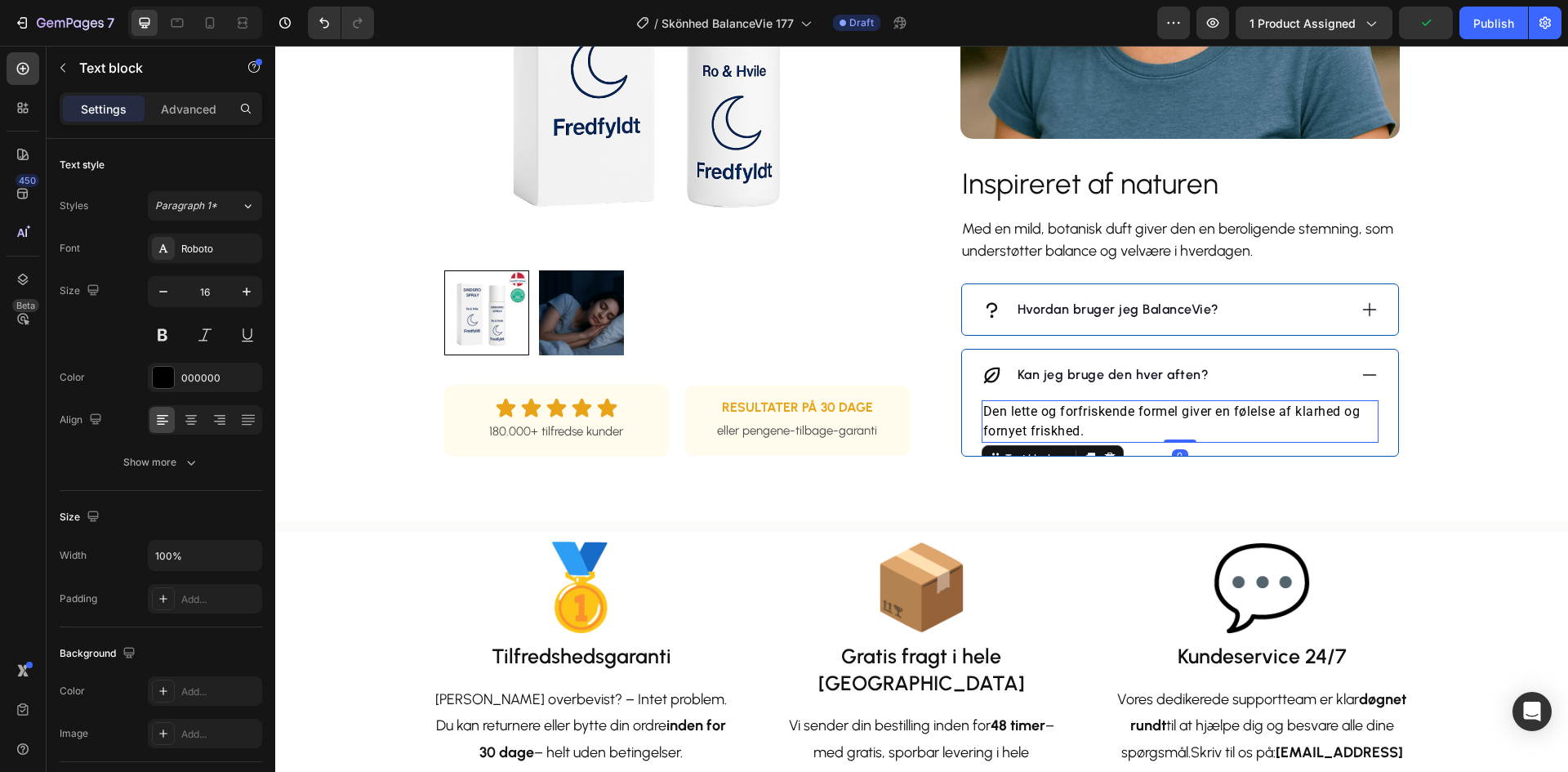
click at [1134, 408] on p "Den lette og forfriskende formel giver en følelse af klarhed og fornyet friskhe…" at bounding box center [1179, 421] width 394 height 39
click at [1159, 412] on p "Ja, BalanceVie Serenity Spray er skabt til daglig brug som en del af din aftenr…" at bounding box center [1179, 421] width 394 height 39
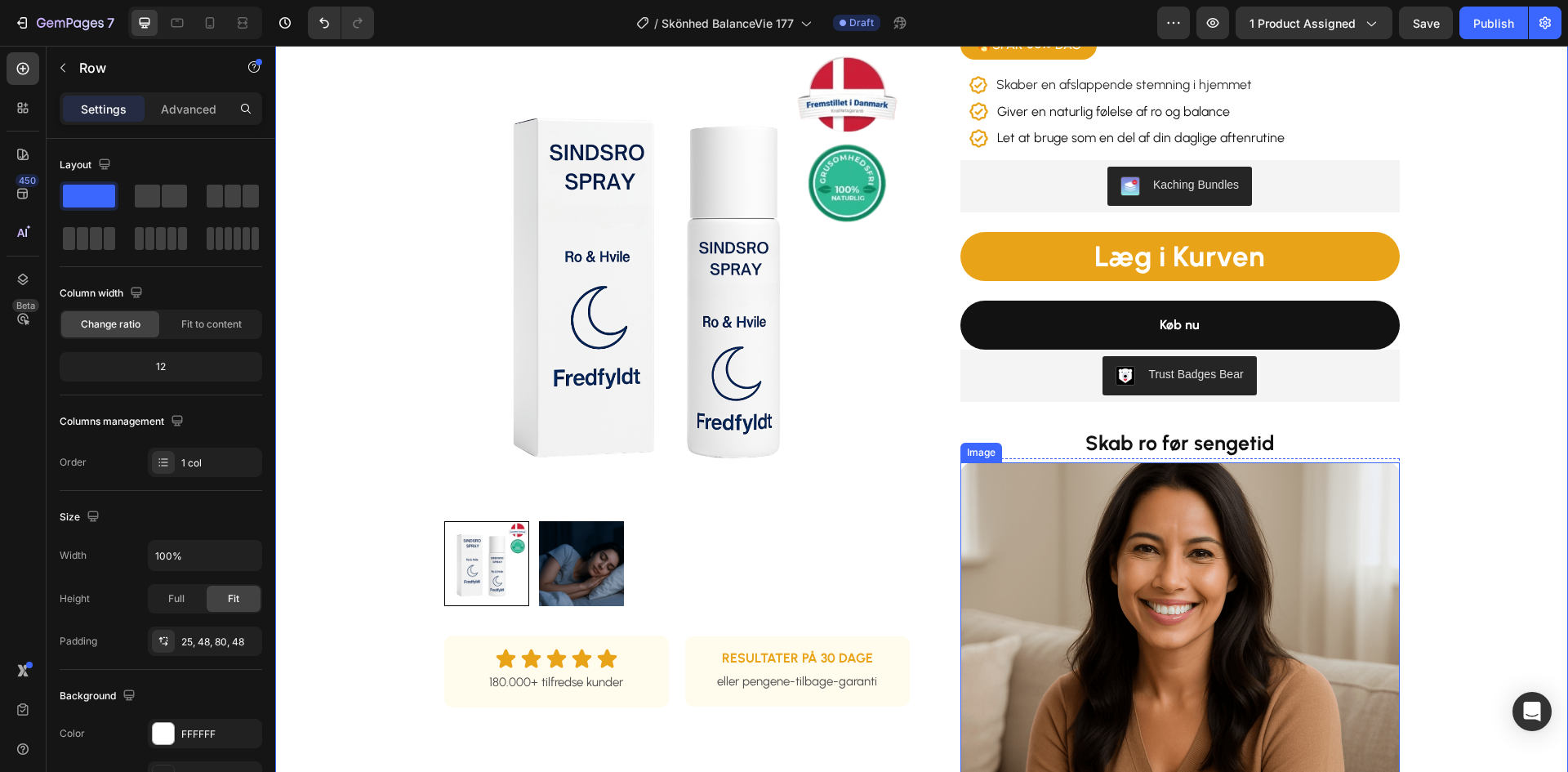
scroll to position [409, 0]
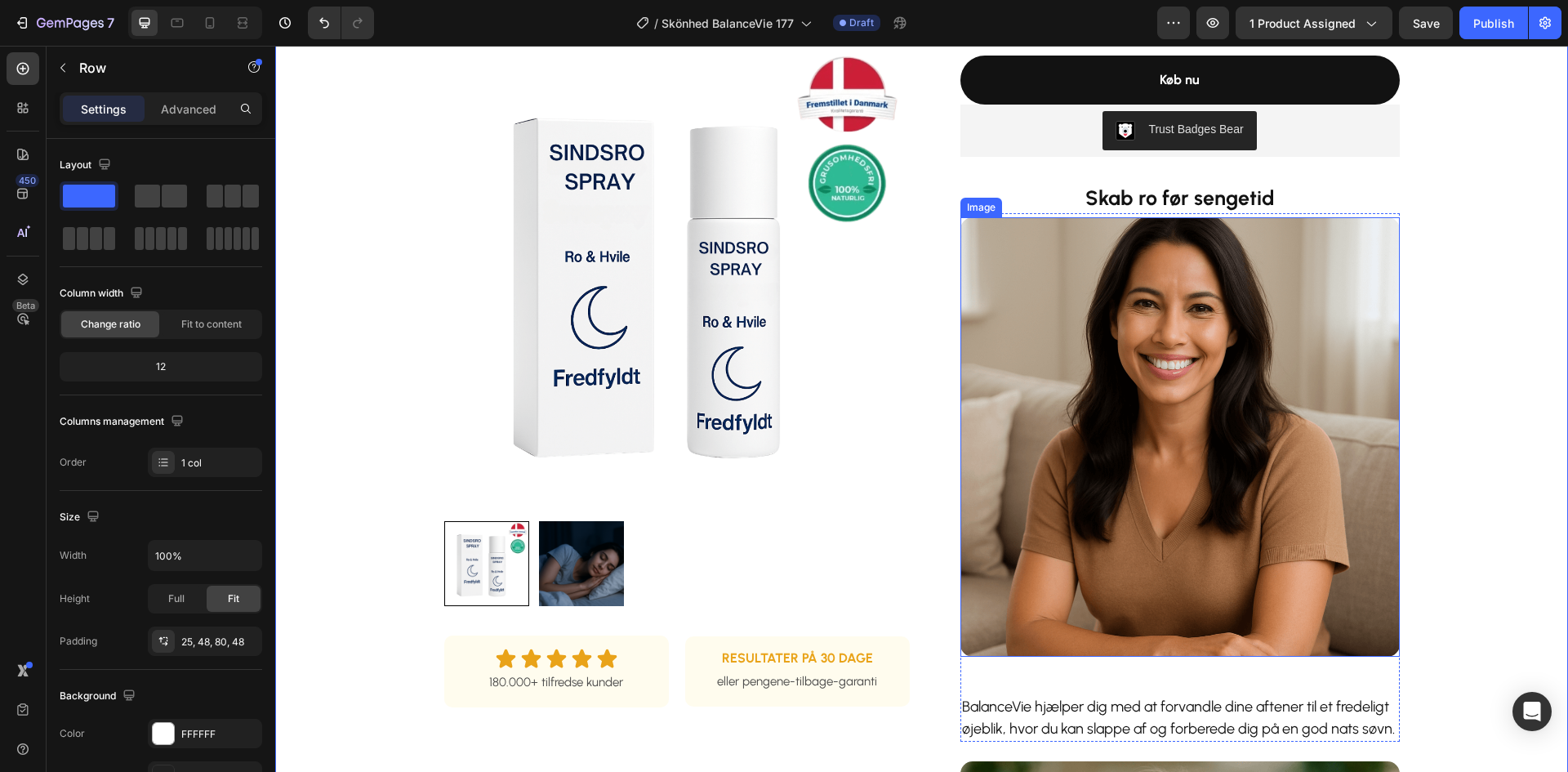
drag, startPoint x: 1138, startPoint y: 350, endPoint x: 543, endPoint y: 357, distance: 595.0
click at [1138, 349] on img at bounding box center [1179, 437] width 439 height 439
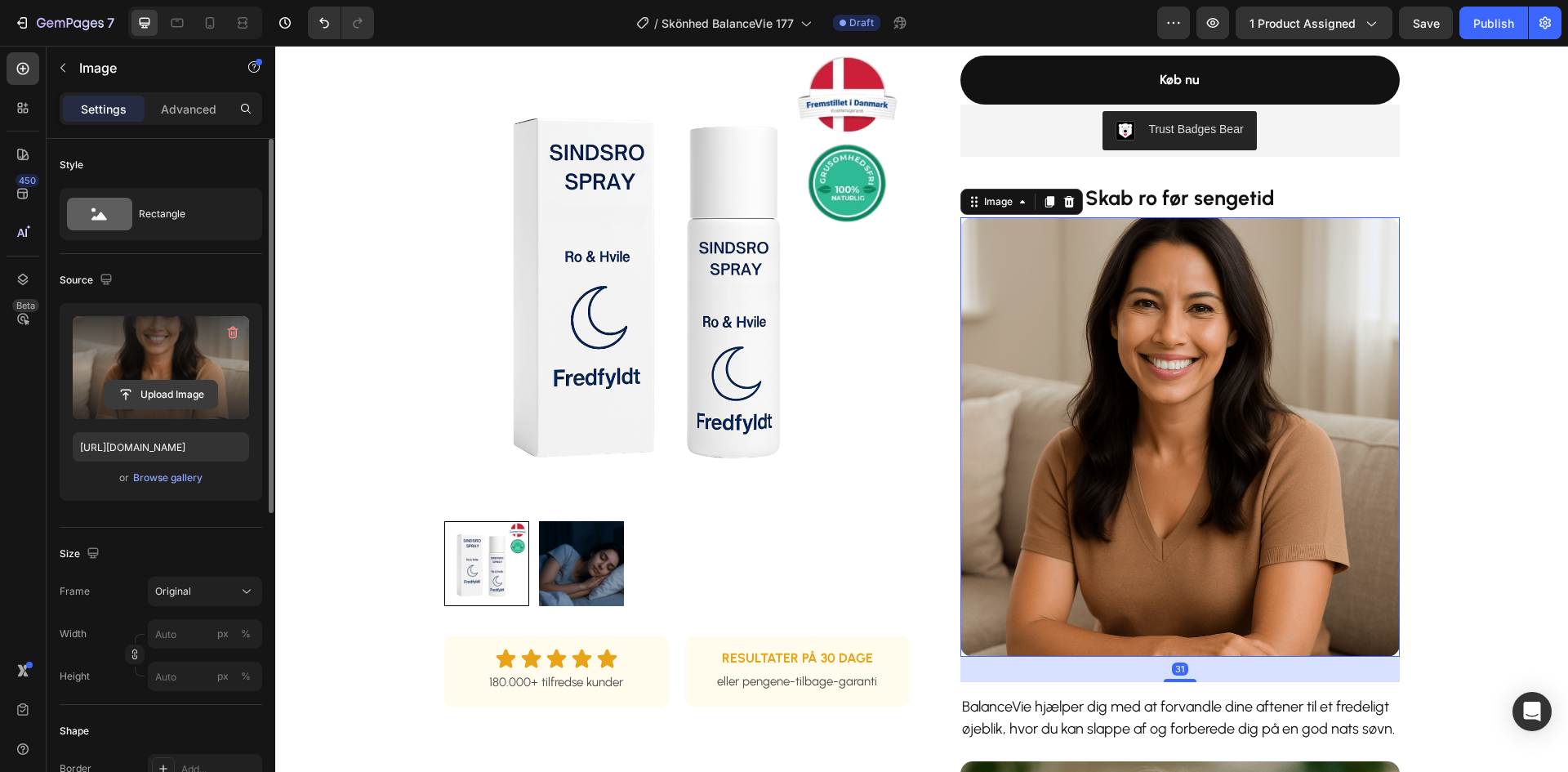
click at [162, 397] on input "file" at bounding box center [161, 395] width 113 height 28
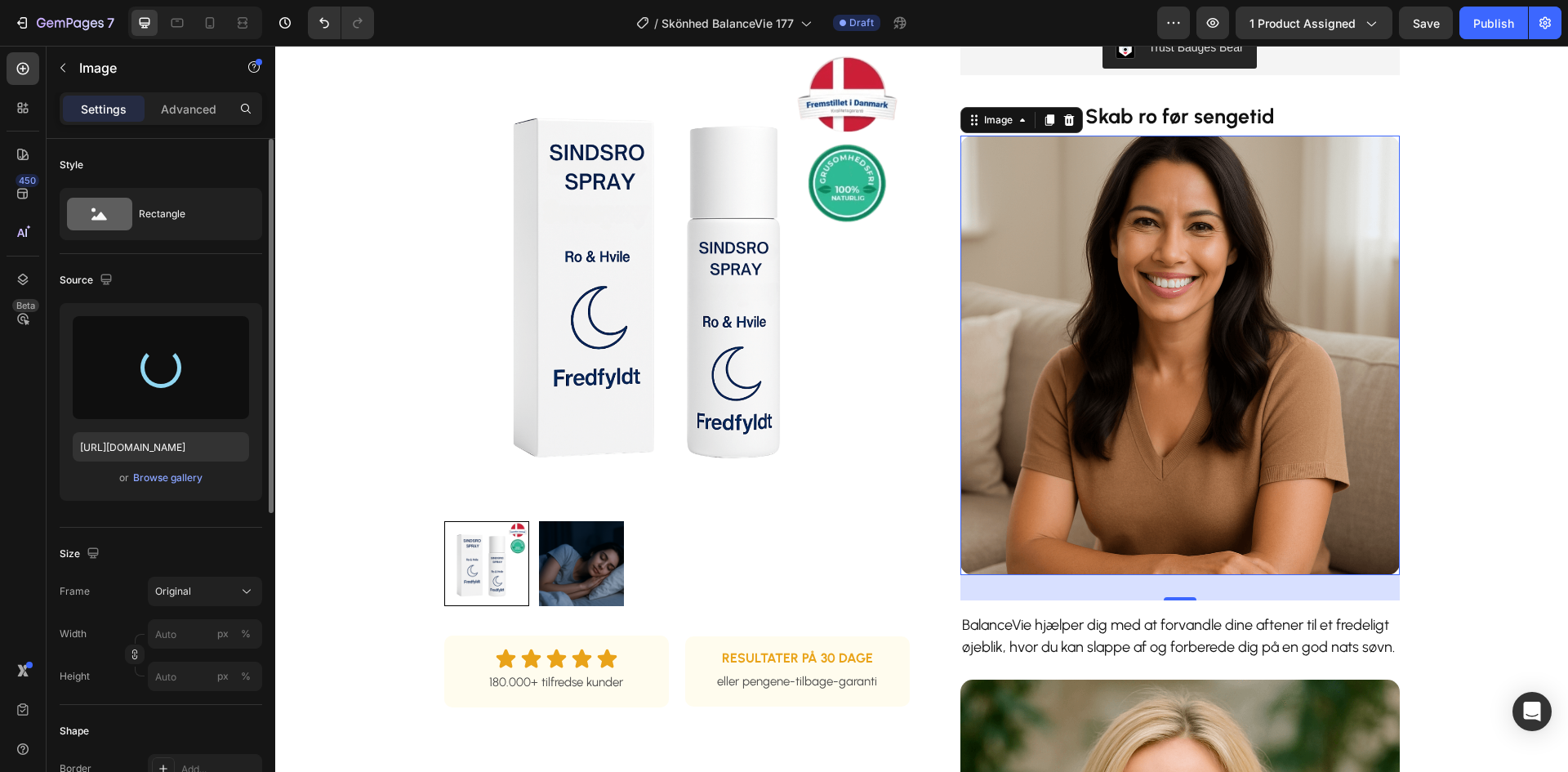
scroll to position [572, 0]
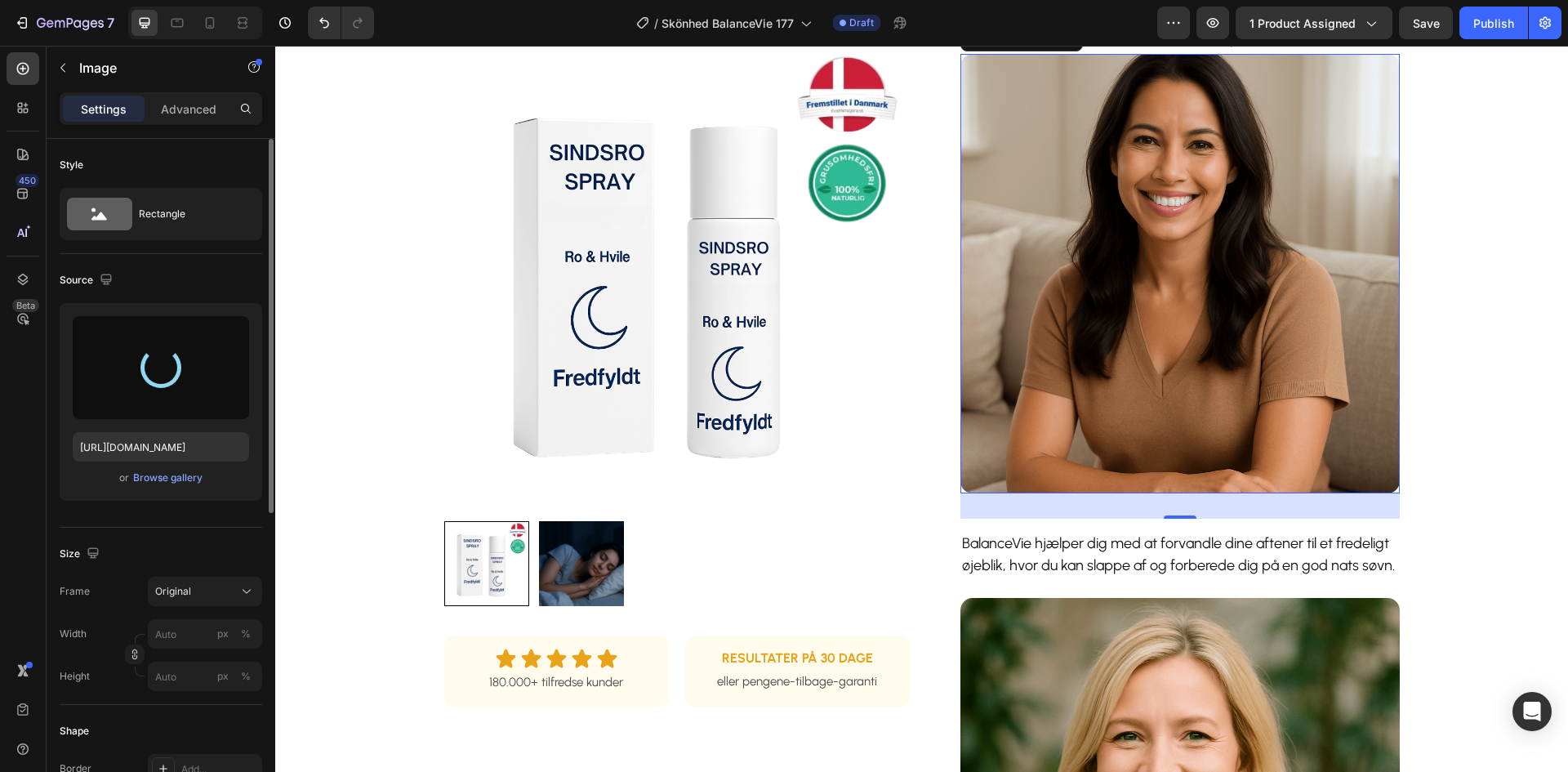
type input "[URL][DOMAIN_NAME]"
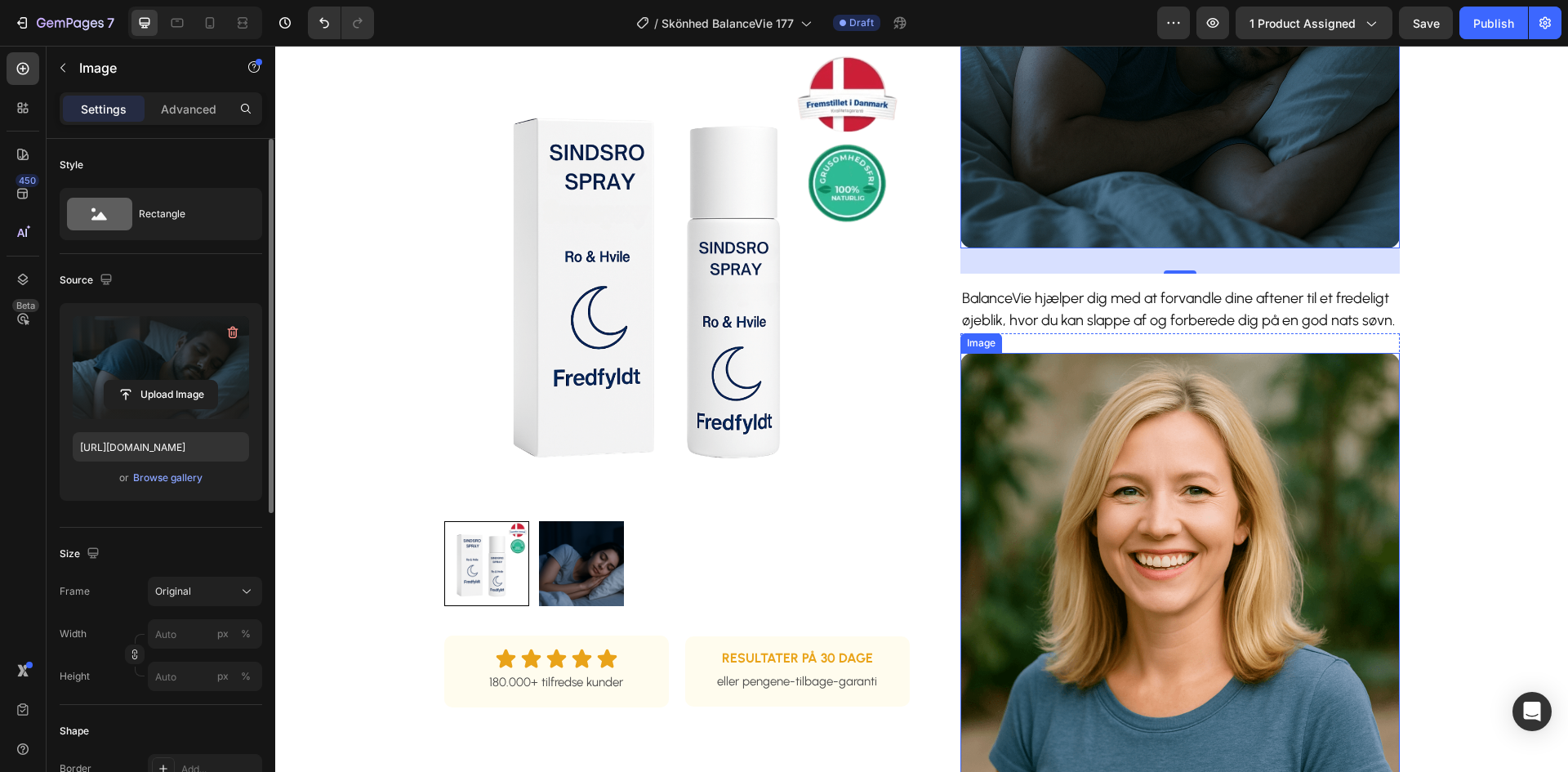
scroll to position [981, 0]
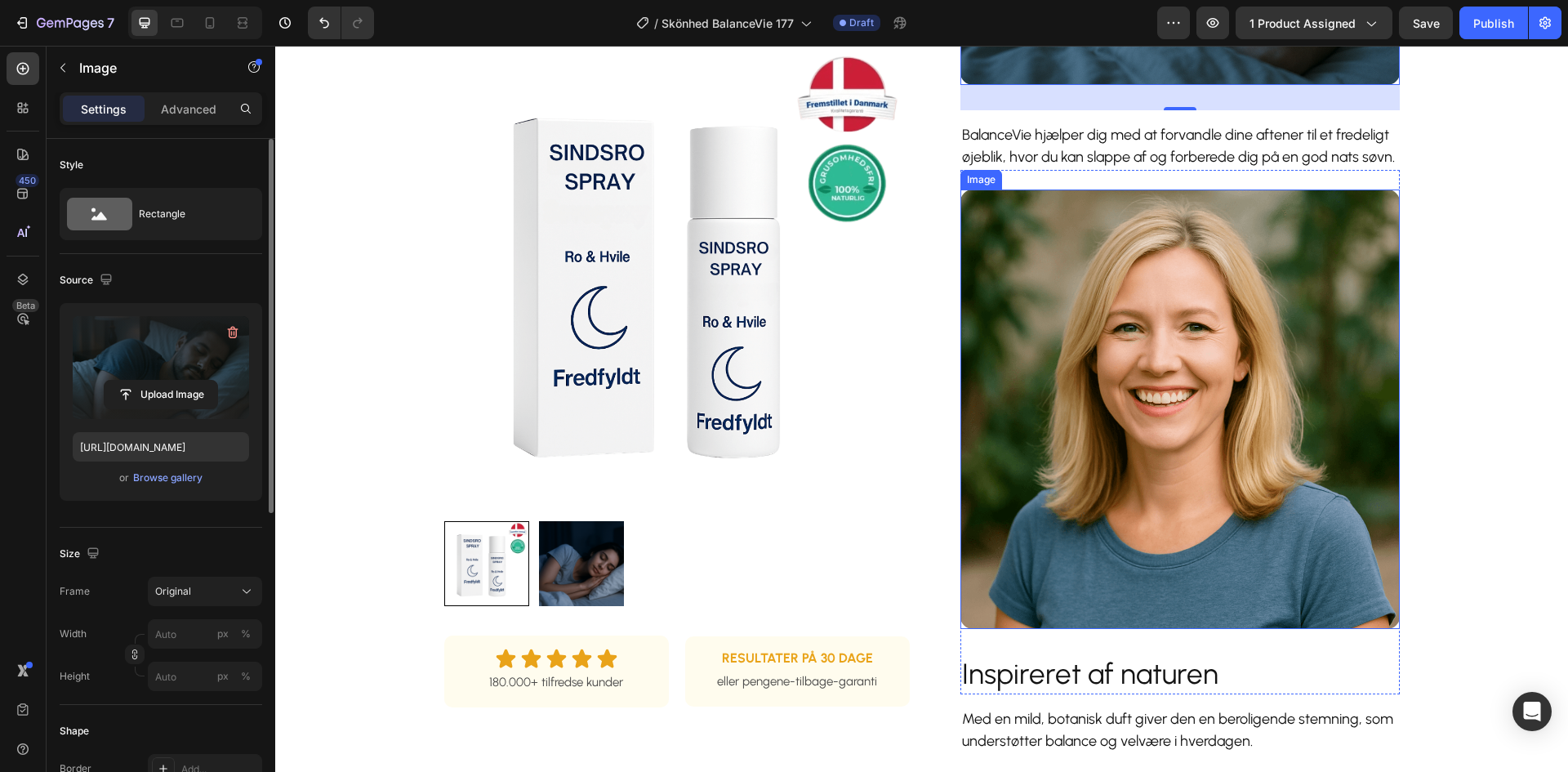
drag, startPoint x: 1171, startPoint y: 382, endPoint x: 533, endPoint y: 375, distance: 638.0
click at [1170, 384] on img at bounding box center [1179, 409] width 439 height 439
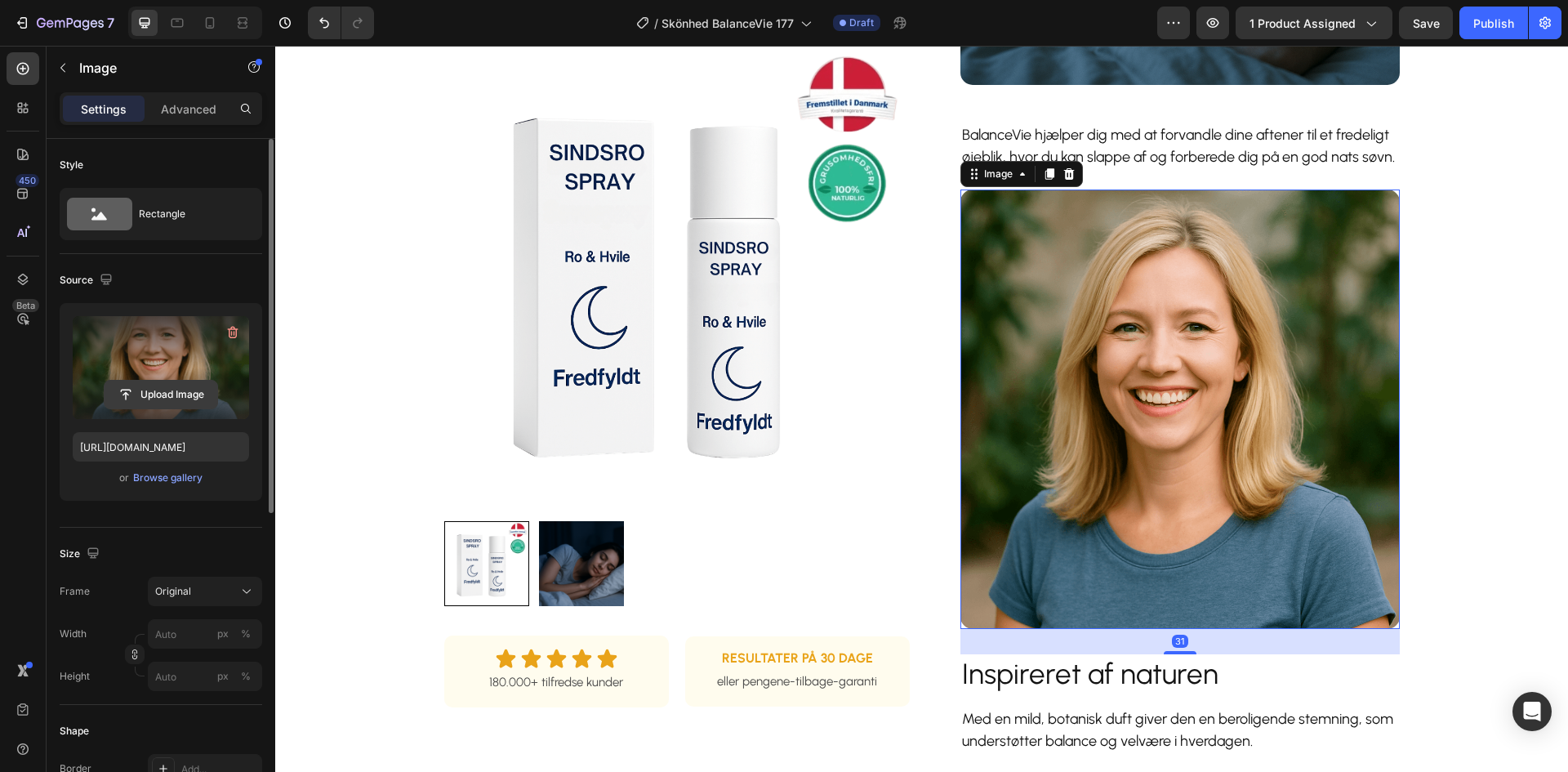
click at [188, 392] on input "file" at bounding box center [161, 395] width 113 height 28
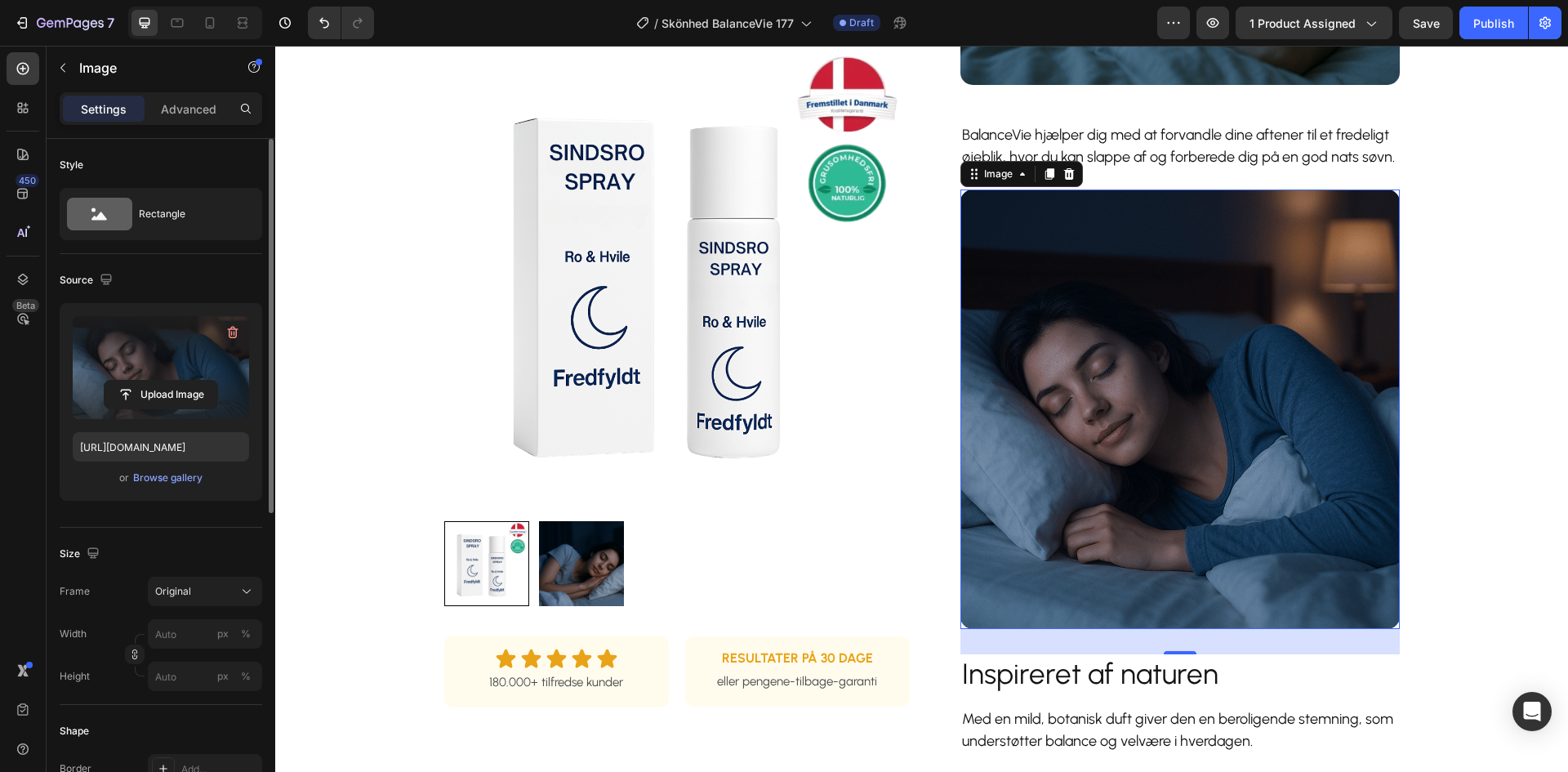
scroll to position [490, 0]
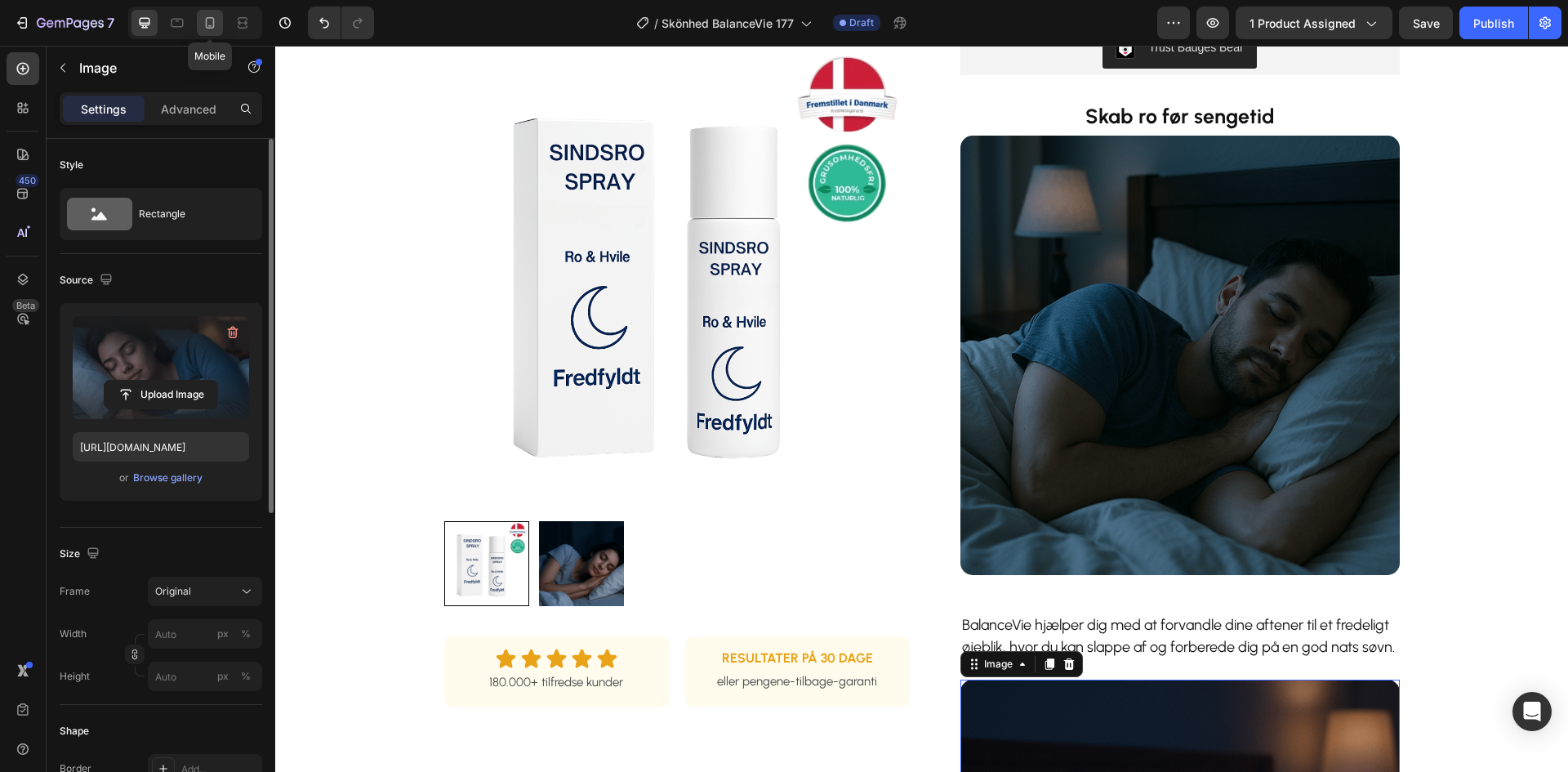
click at [213, 17] on icon at bounding box center [210, 23] width 17 height 17
type input "[URL][DOMAIN_NAME]"
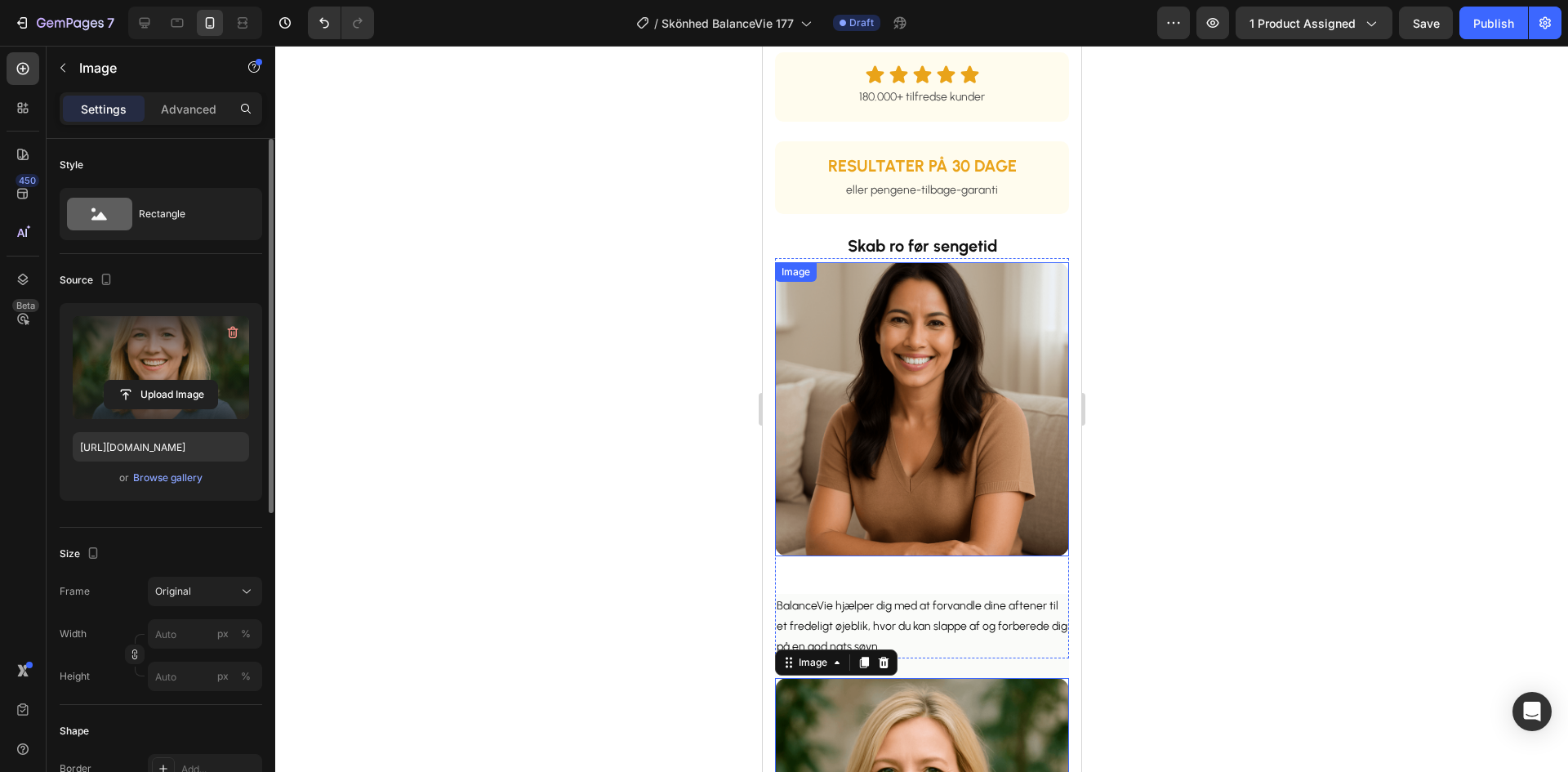
scroll to position [953, 0]
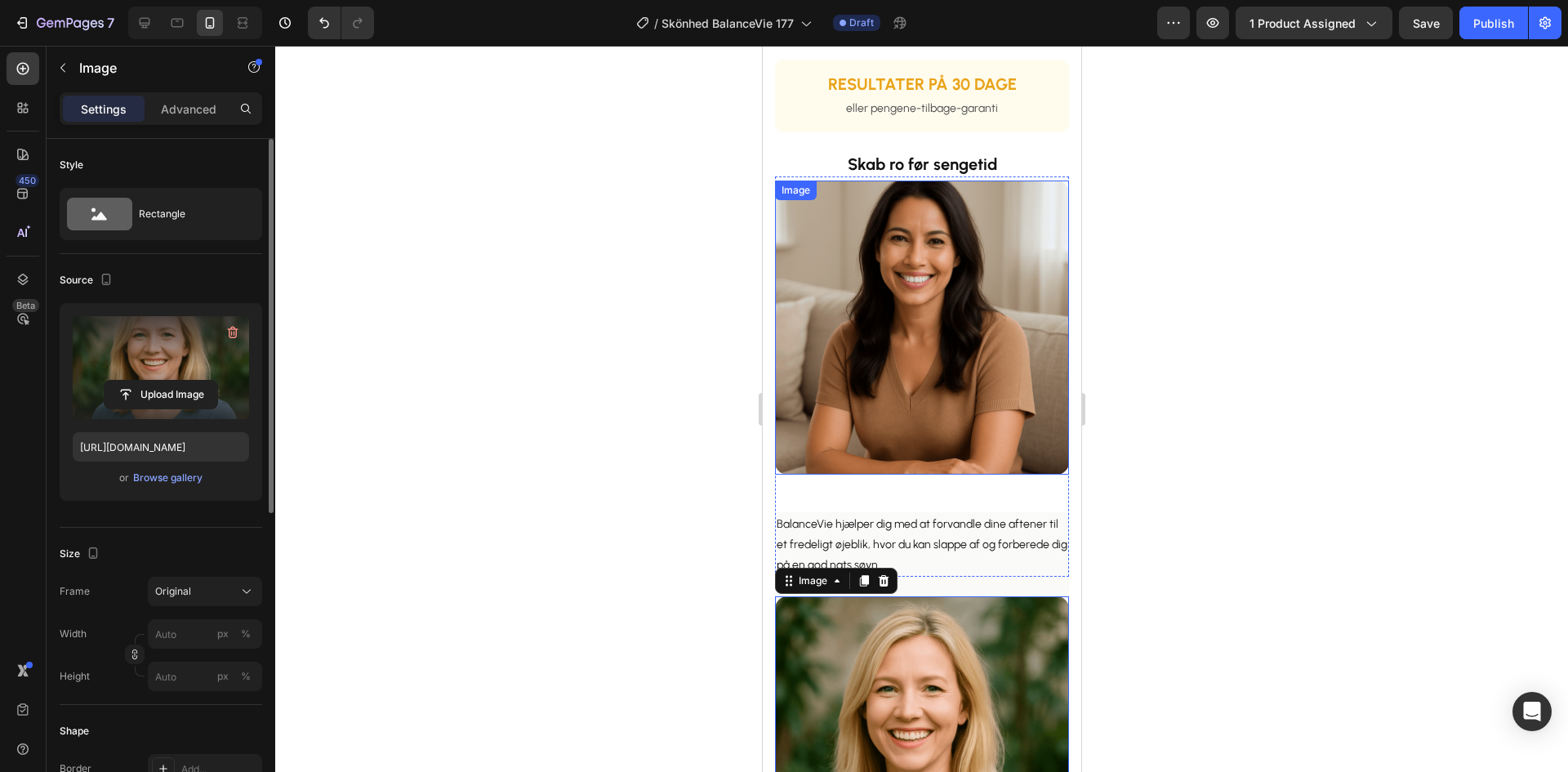
click at [932, 287] on img at bounding box center [921, 327] width 294 height 294
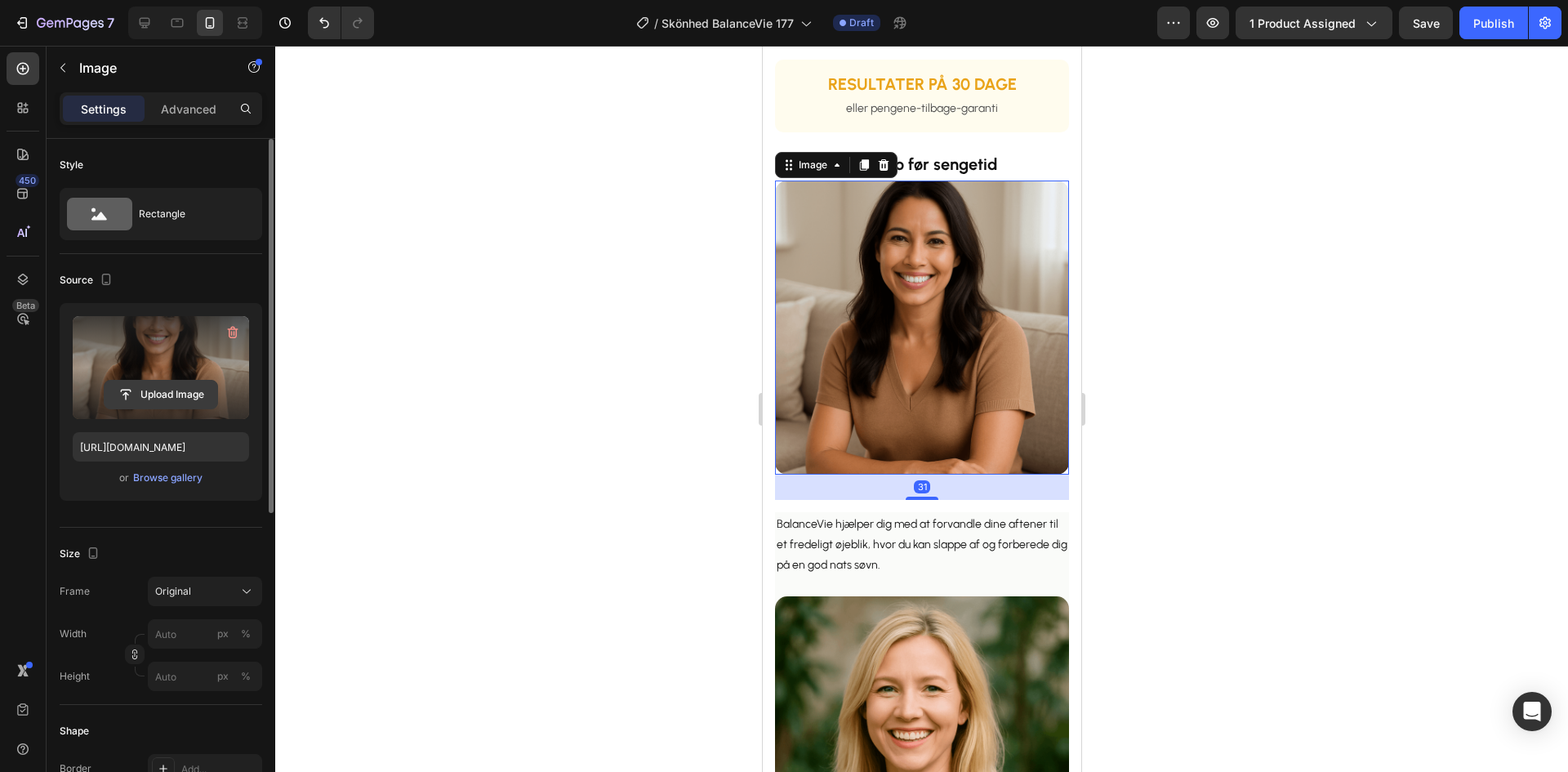
click at [167, 396] on input "file" at bounding box center [161, 395] width 113 height 28
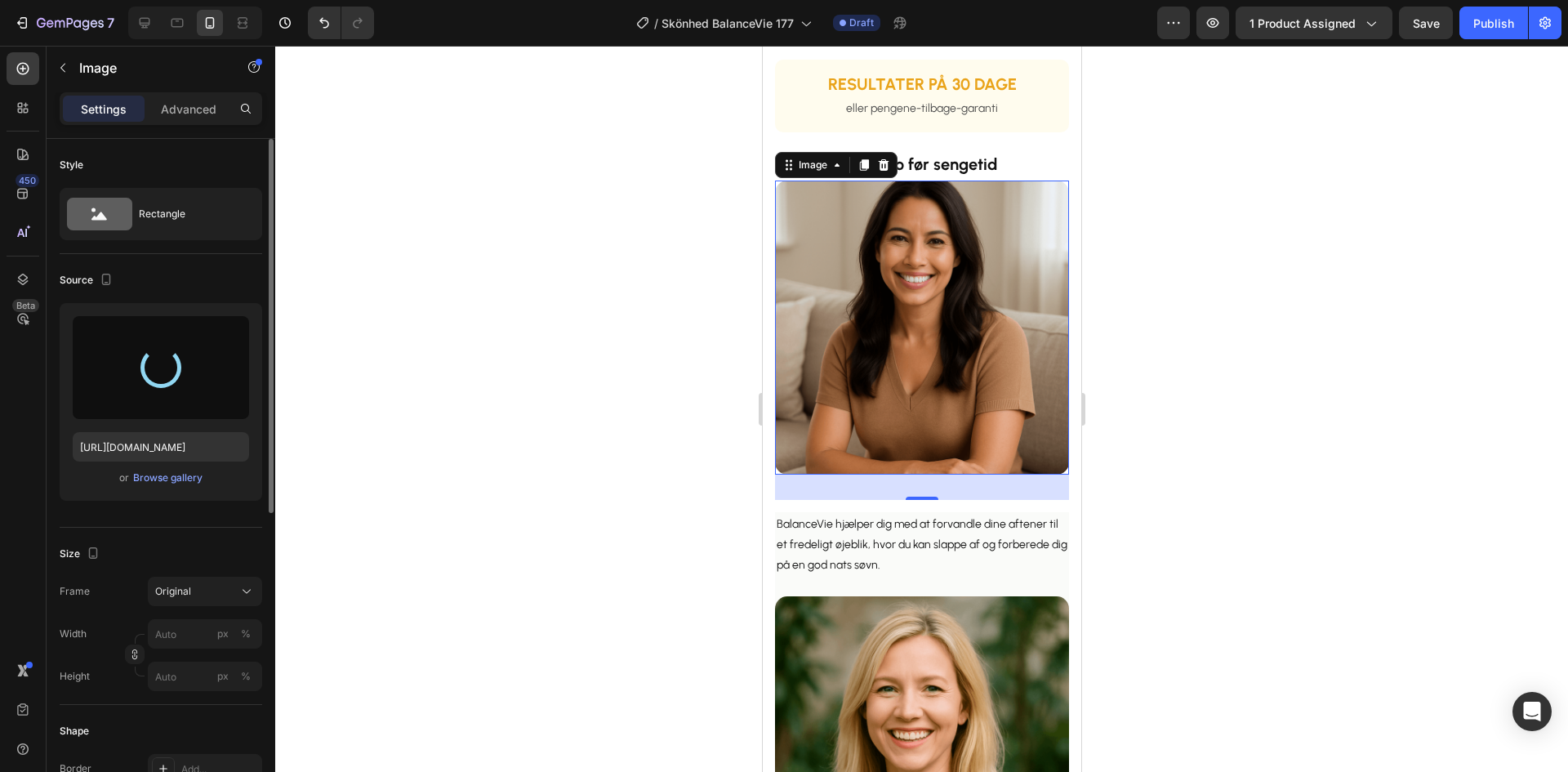
type input "[URL][DOMAIN_NAME]"
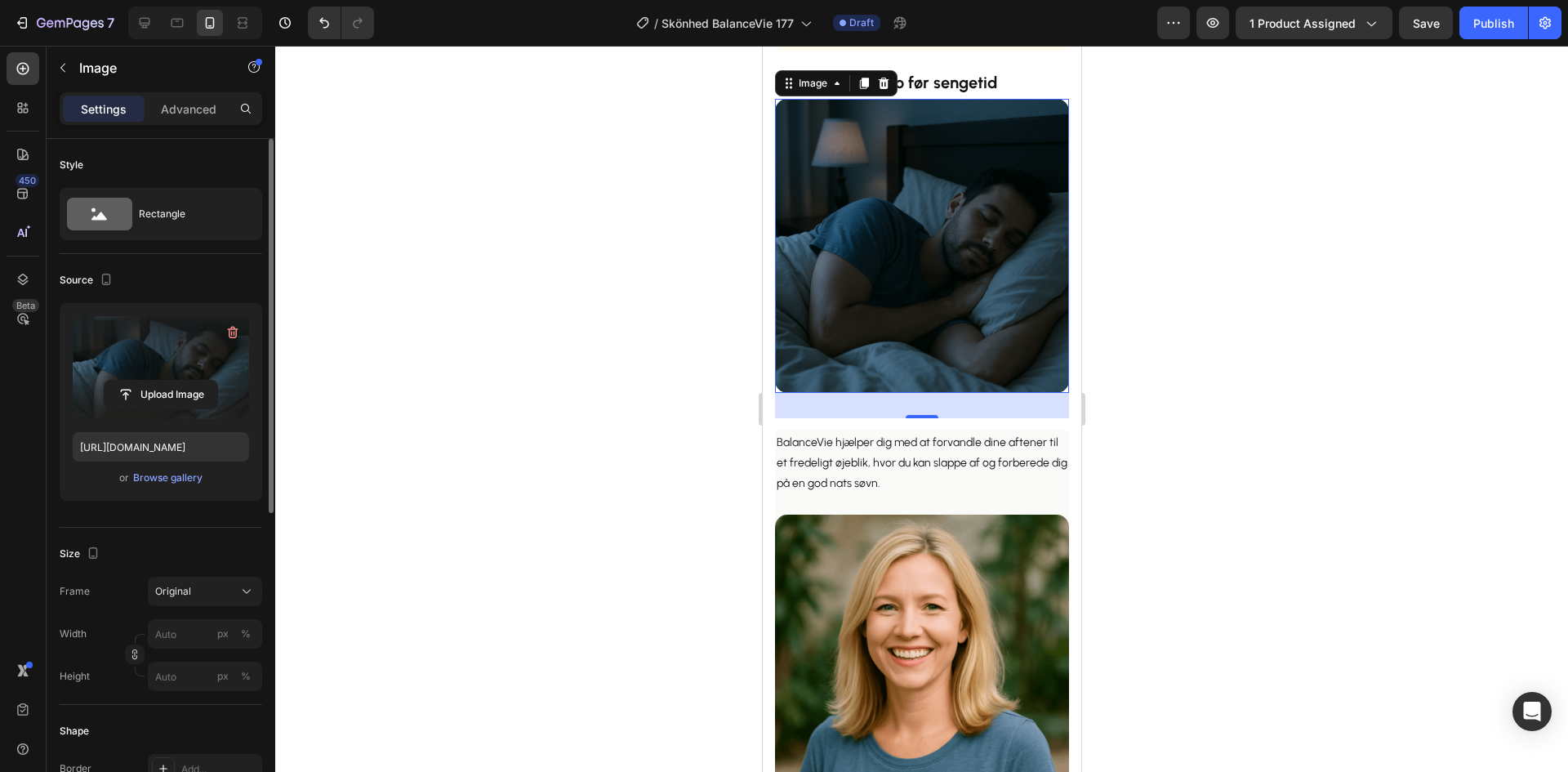
scroll to position [1361, 0]
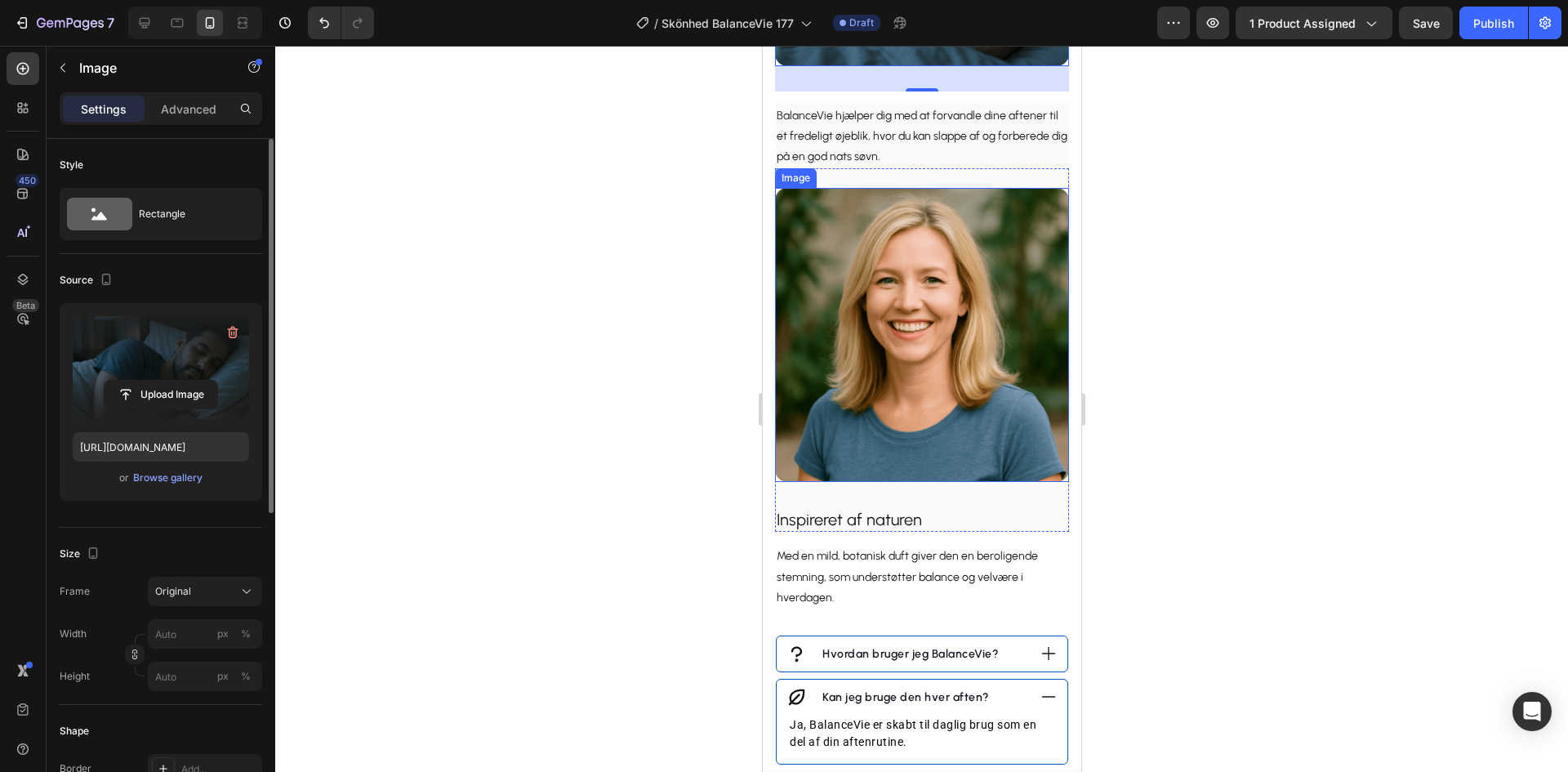
click at [920, 324] on img at bounding box center [921, 334] width 294 height 294
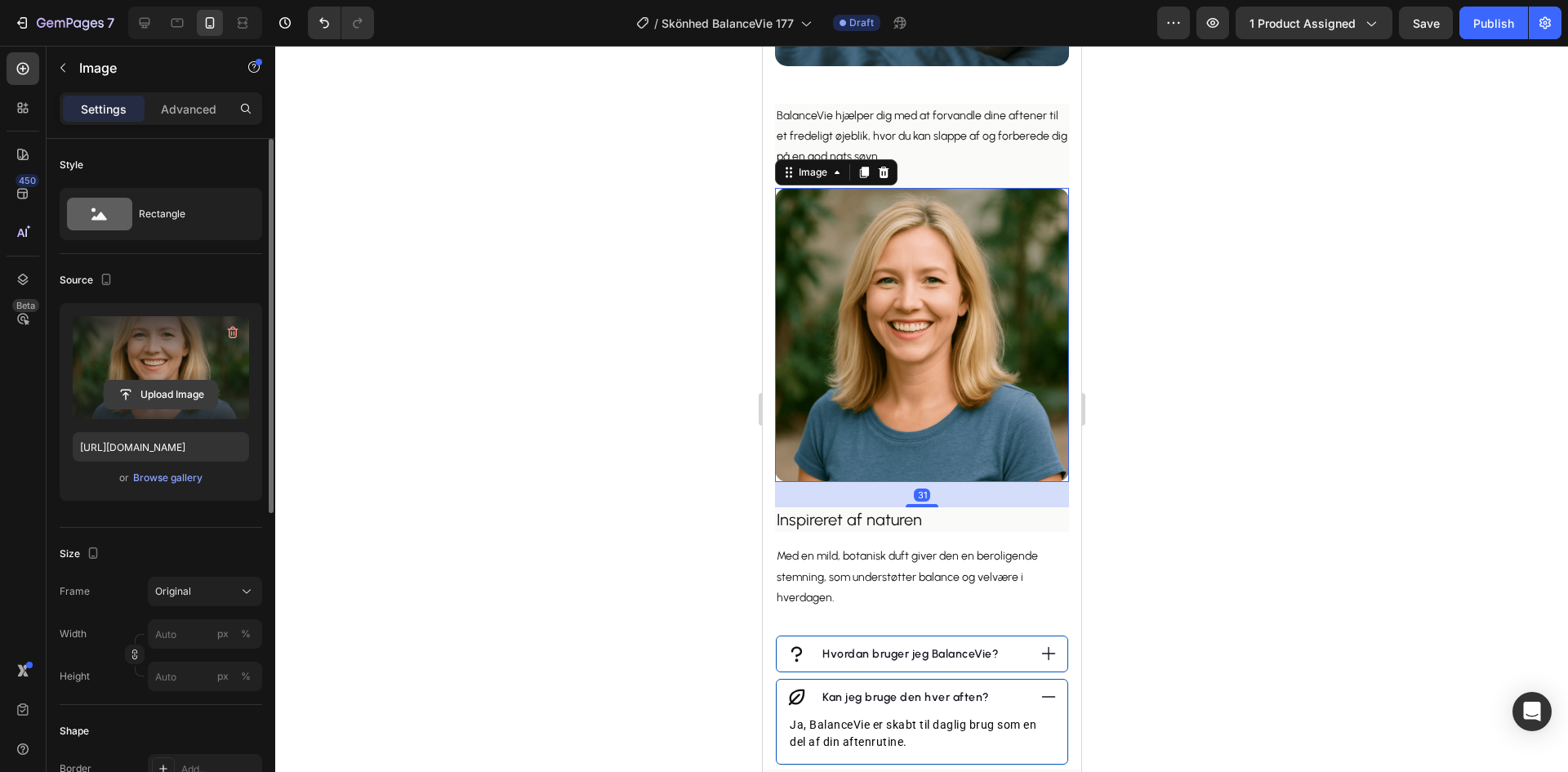
click at [181, 390] on input "file" at bounding box center [161, 395] width 113 height 28
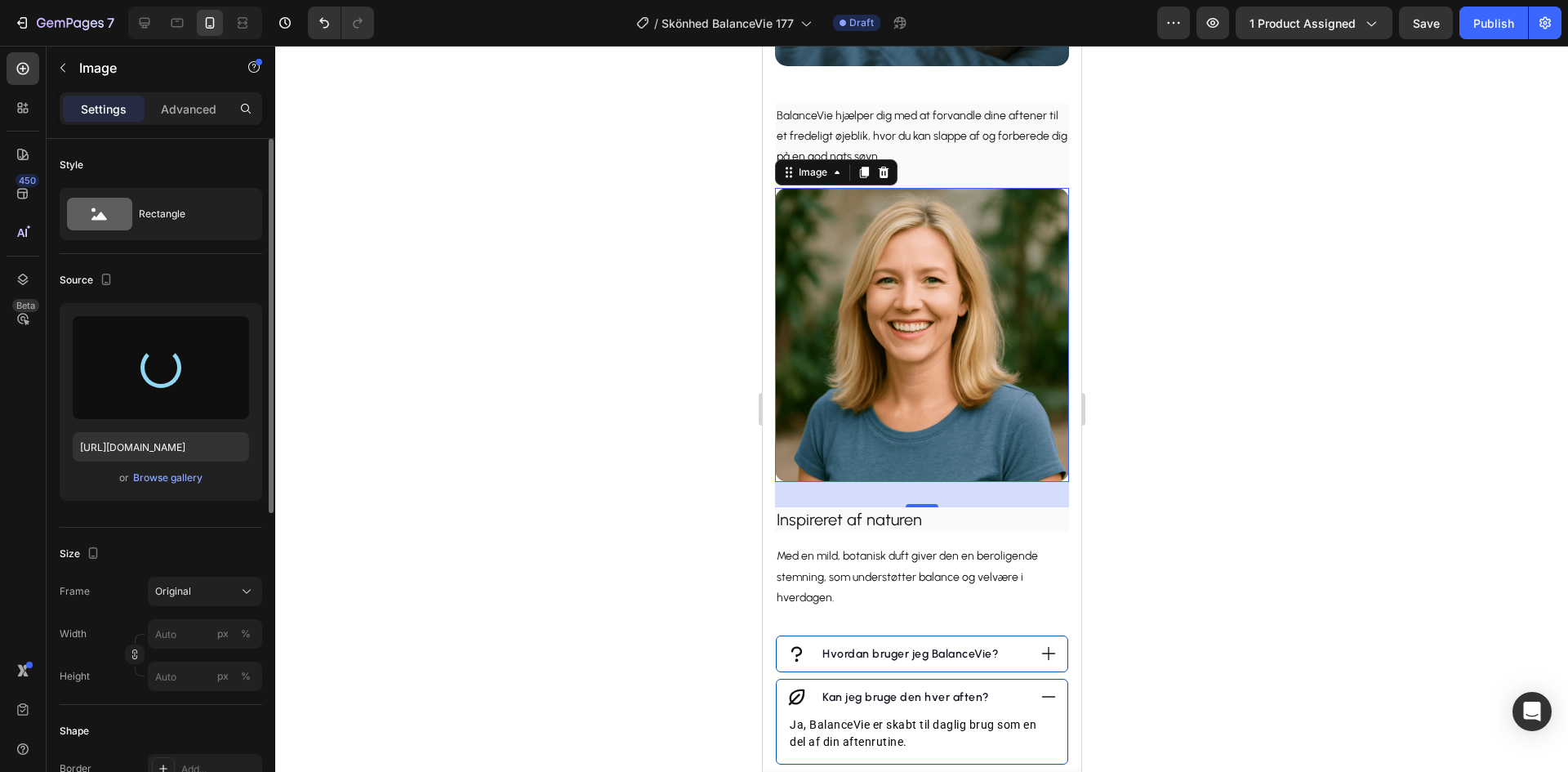
type input "[URL][DOMAIN_NAME]"
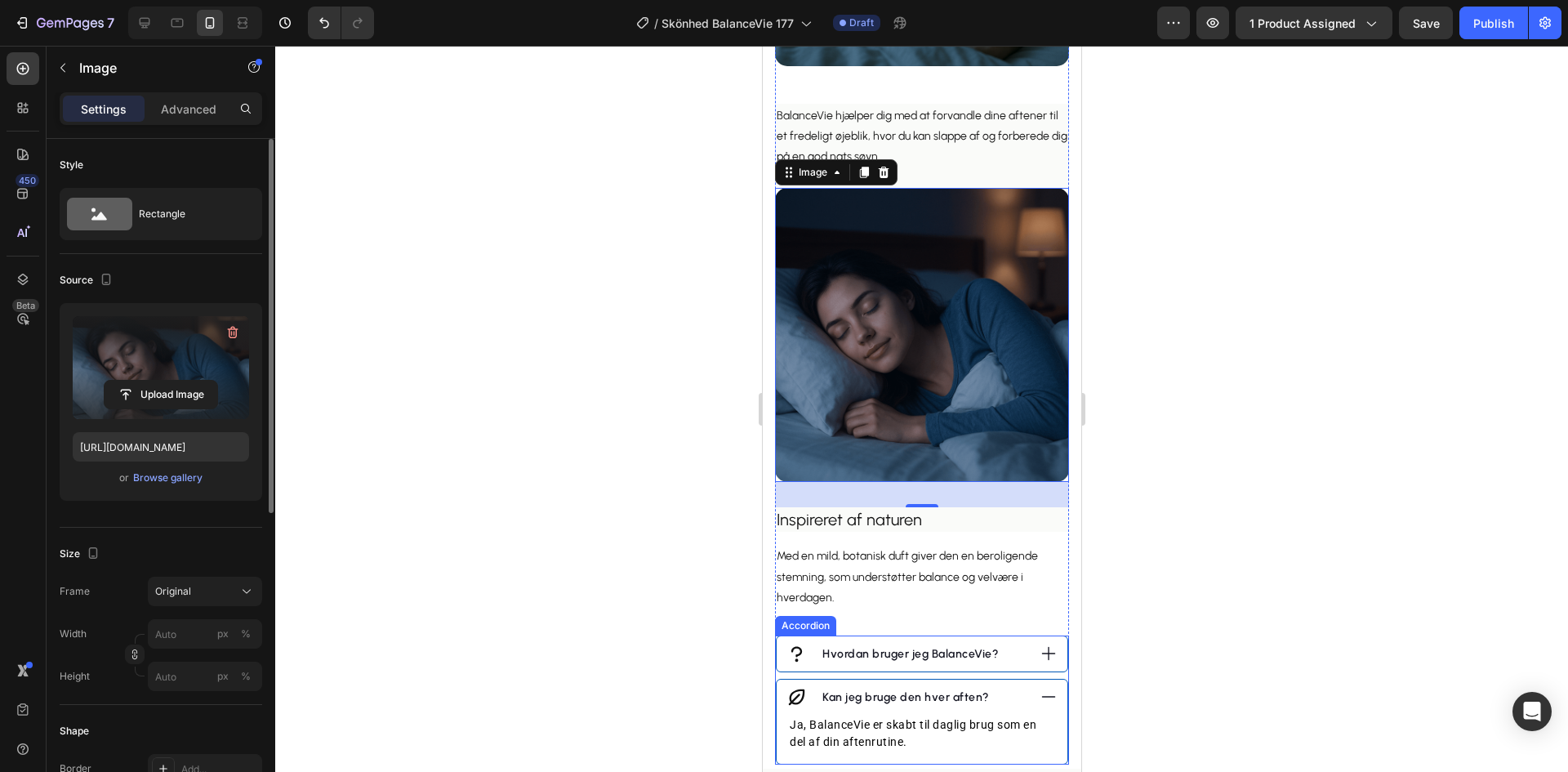
click at [1042, 697] on icon at bounding box center [1049, 697] width 14 height 1
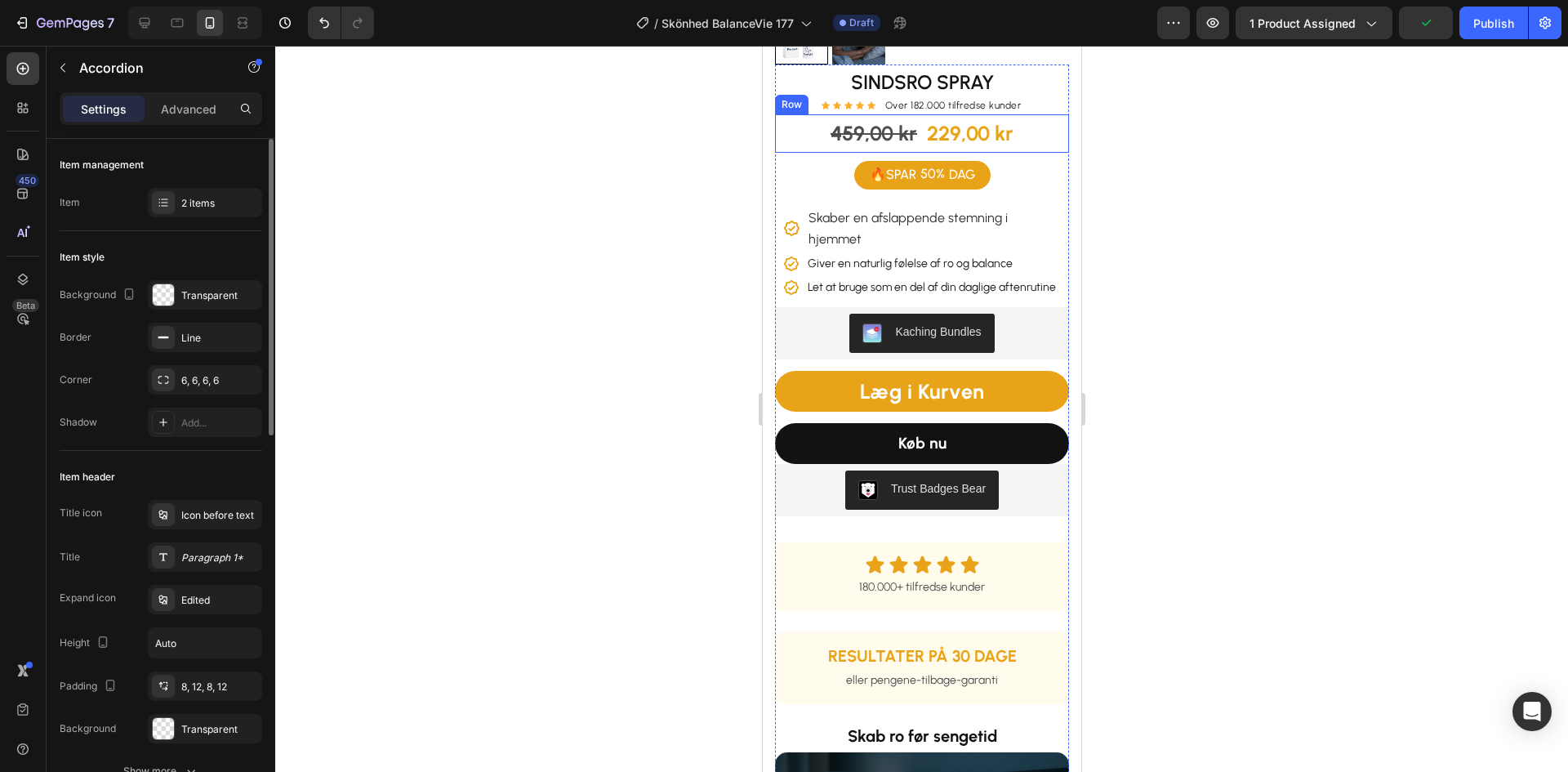
scroll to position [0, 0]
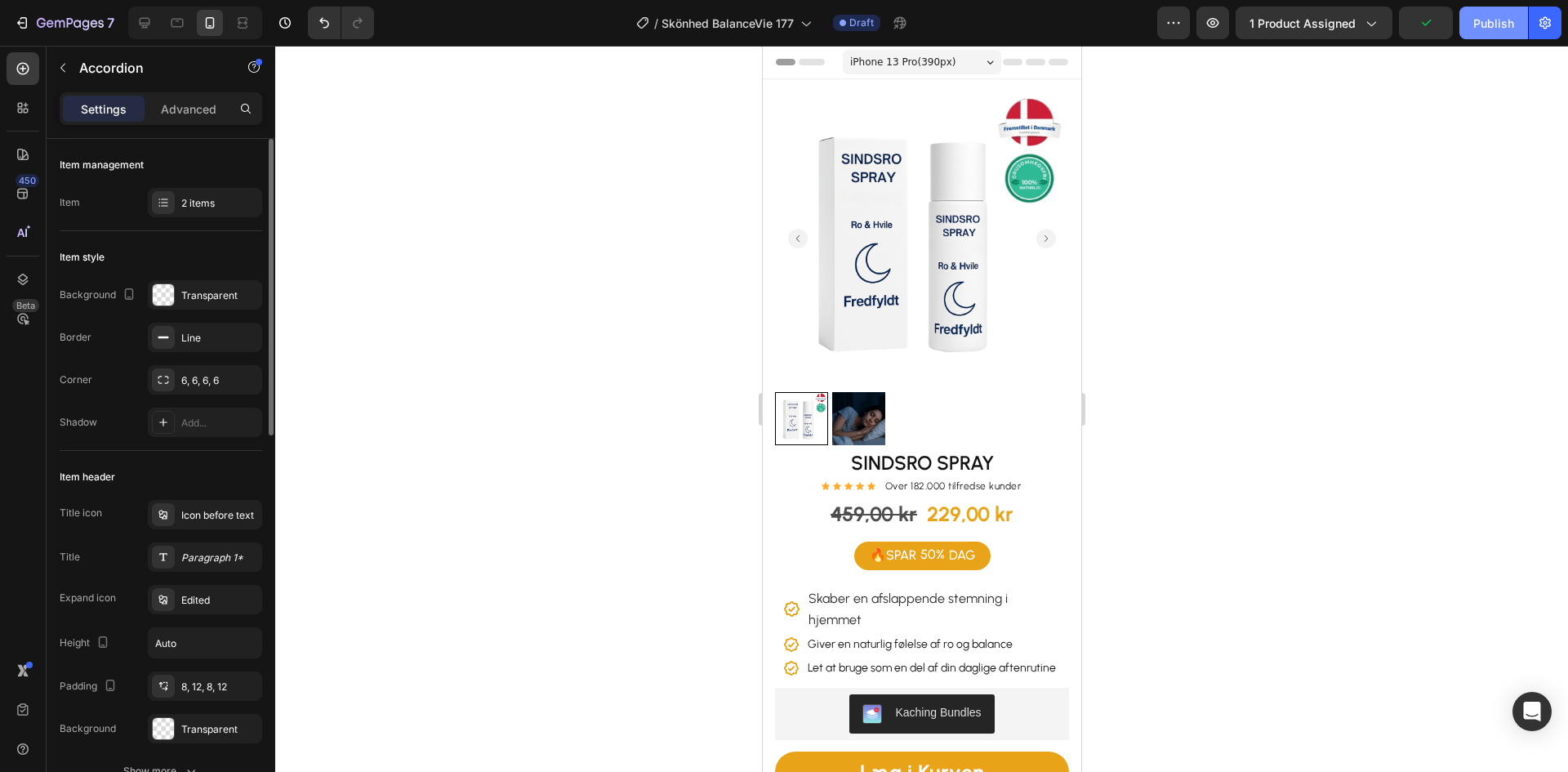
click at [1491, 14] on button "Publish" at bounding box center [1494, 22] width 69 height 32
click at [491, 286] on div at bounding box center [921, 409] width 1293 height 727
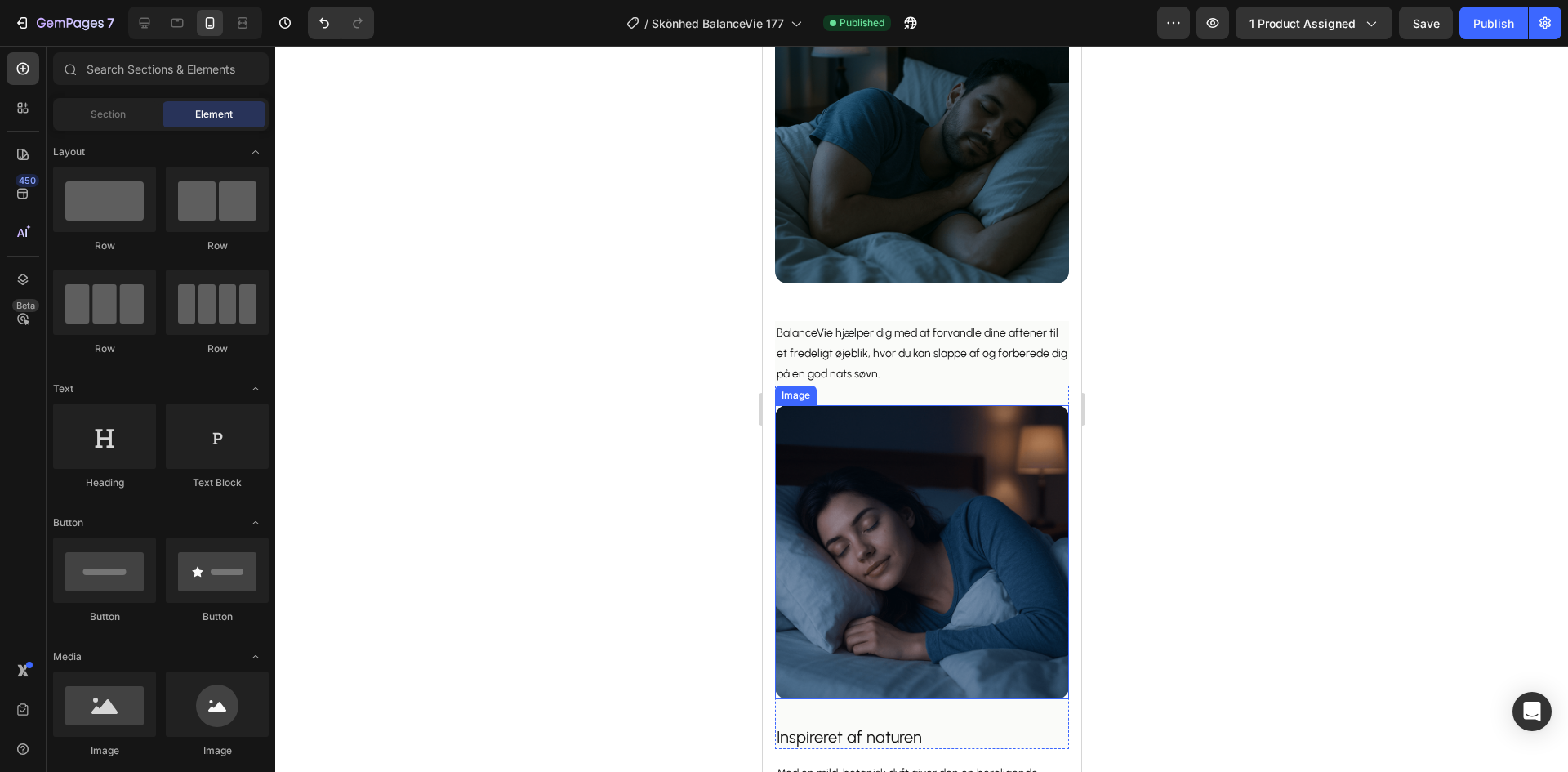
scroll to position [981, 0]
